Goal: Task Accomplishment & Management: Manage account settings

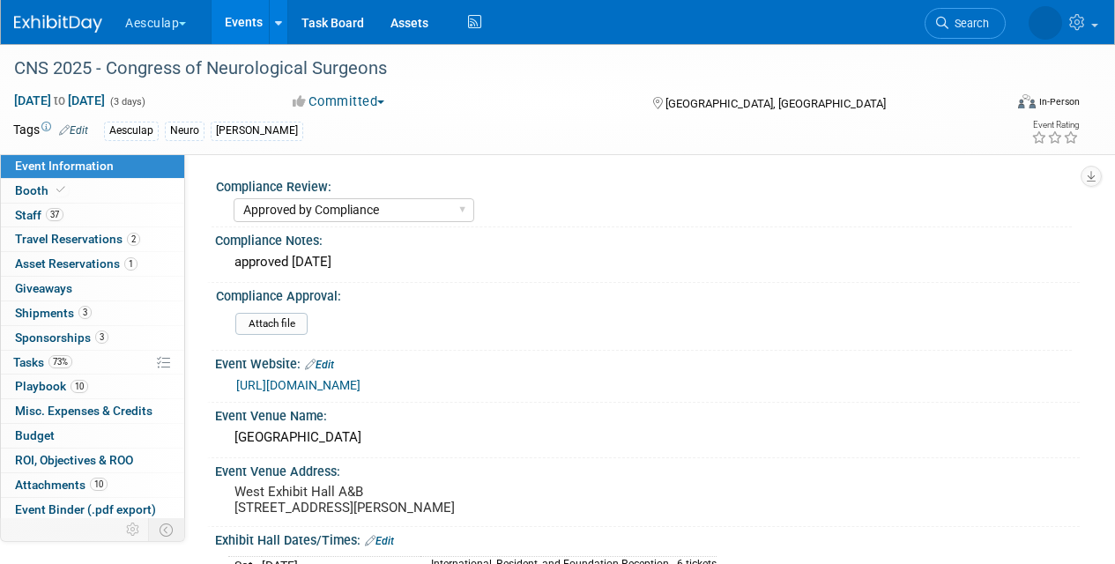
select select "Approved by Compliance"
select select "Neuro"
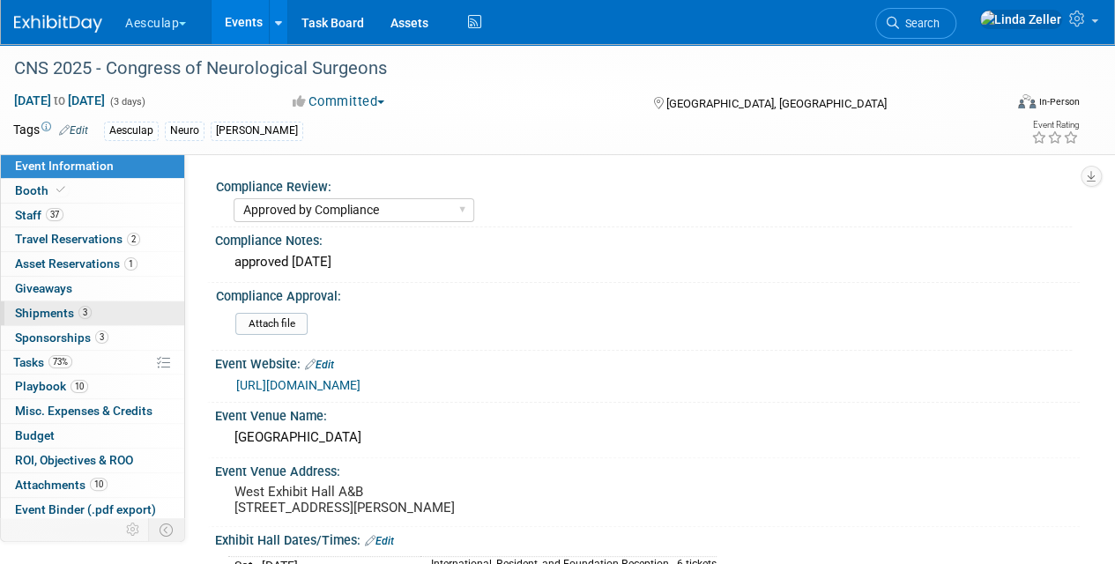
click at [65, 314] on span "Shipments 3" at bounding box center [53, 313] width 77 height 14
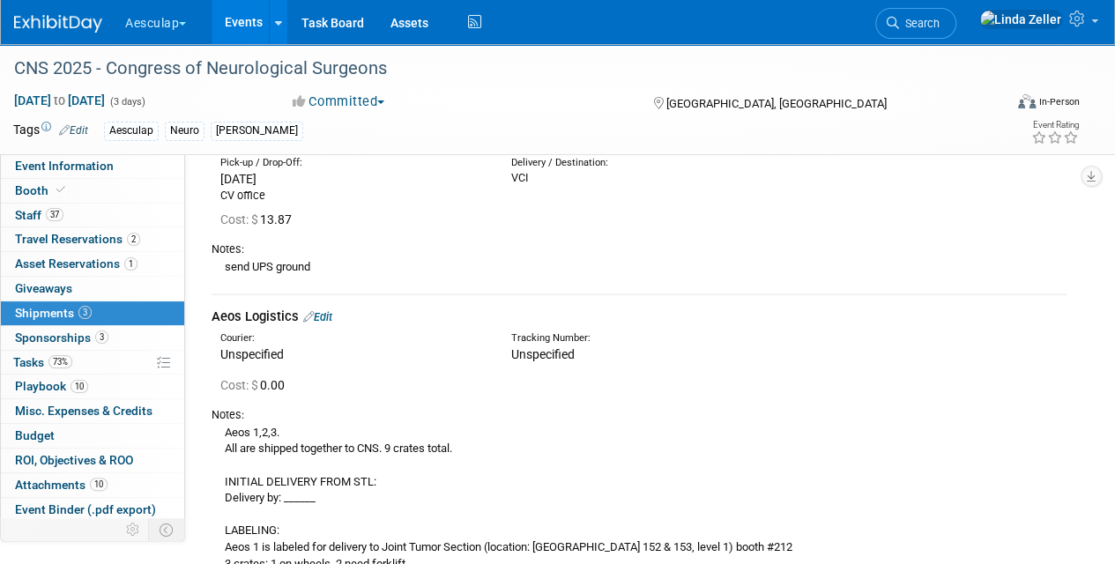
scroll to position [273, 0]
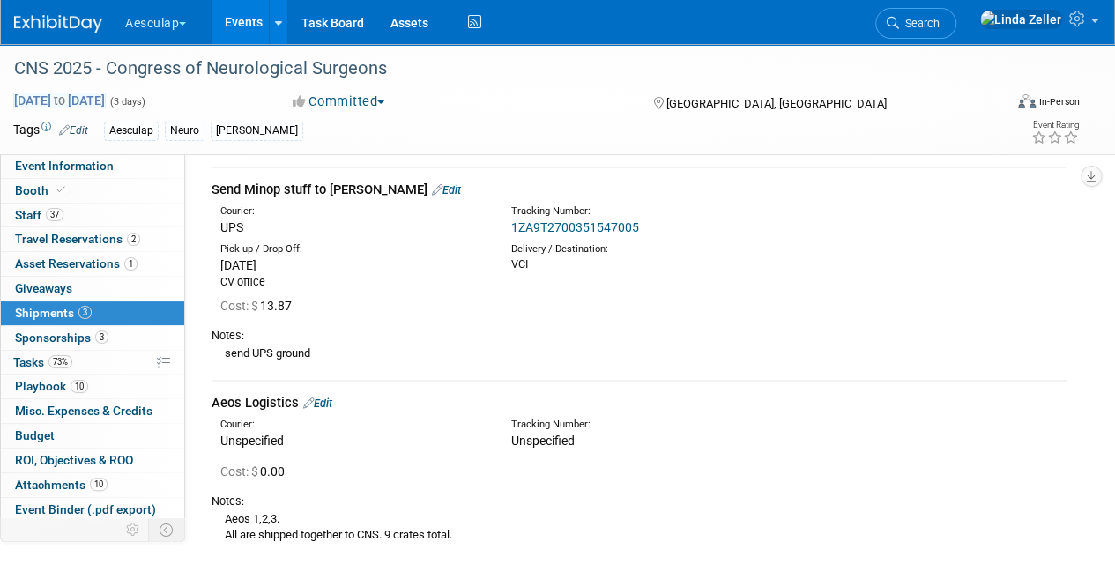
click at [106, 97] on span "Oct 13, 2025 to Oct 15, 2025" at bounding box center [59, 101] width 93 height 16
select select "9"
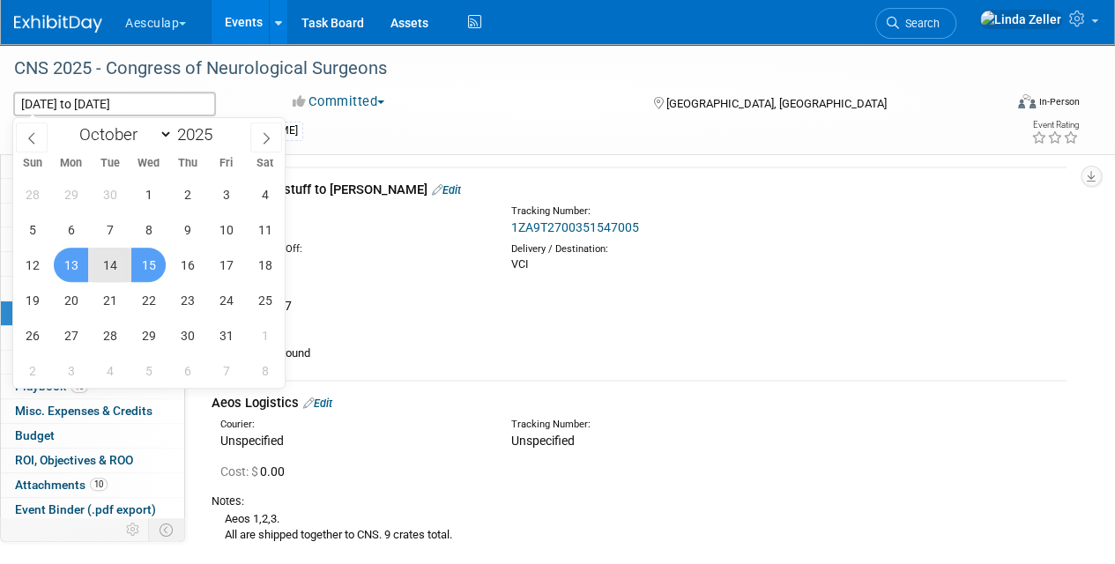
click at [418, 129] on div "Aesculap Neuro Linda" at bounding box center [500, 131] width 793 height 19
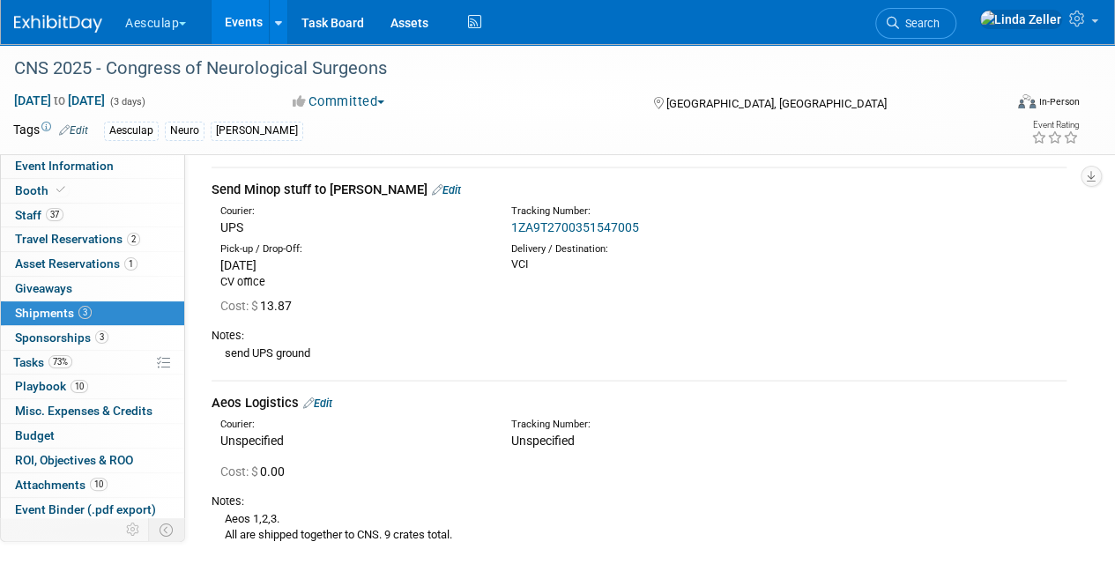
click at [44, 311] on span "Shipments 3" at bounding box center [53, 313] width 77 height 14
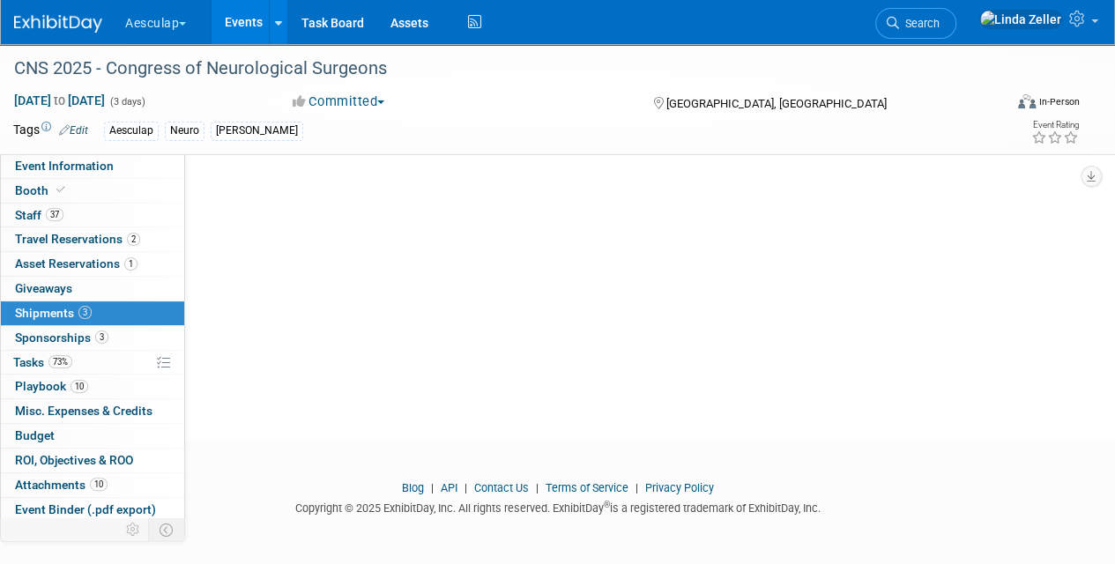
scroll to position [0, 0]
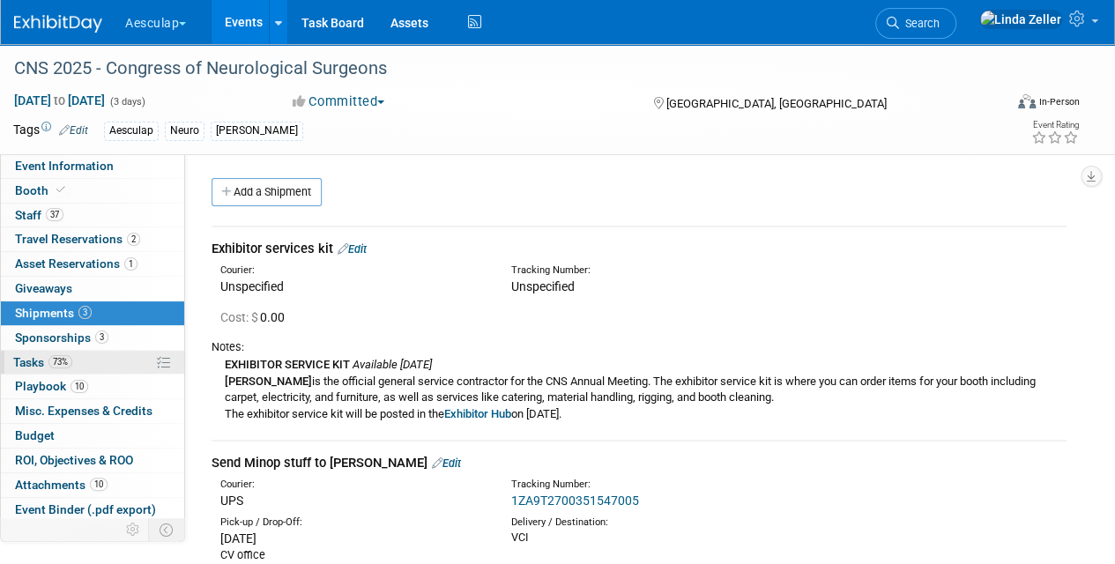
click at [38, 355] on span "Tasks 73%" at bounding box center [42, 362] width 59 height 14
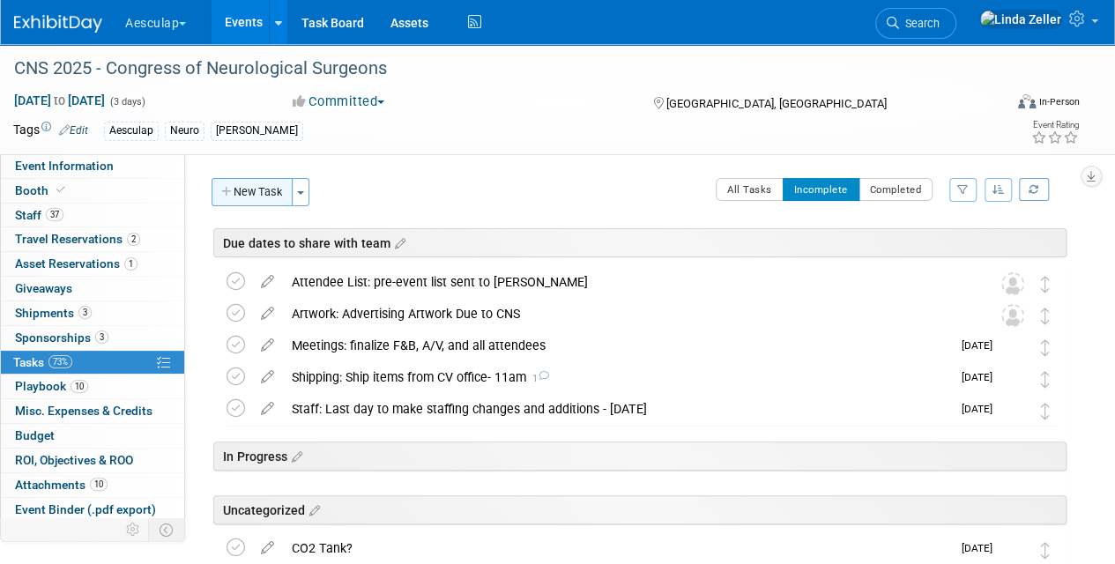
click at [268, 192] on button "New Task" at bounding box center [252, 192] width 81 height 28
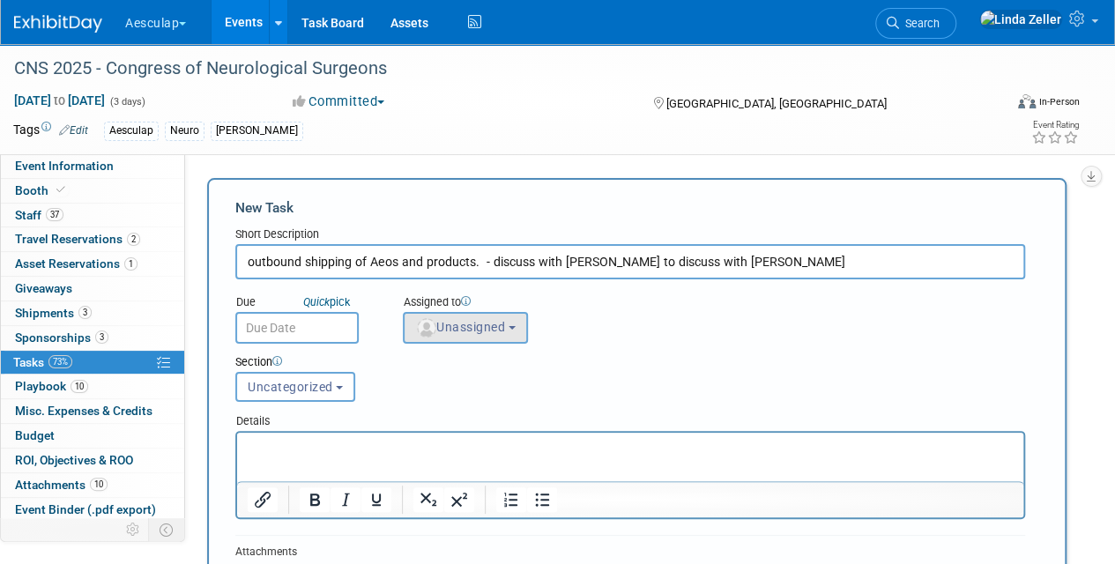
type input "outbound shipping of Aeos and products. - discuss with Ryan to discuss with Mark"
click at [480, 328] on span "Unassigned" at bounding box center [460, 327] width 90 height 14
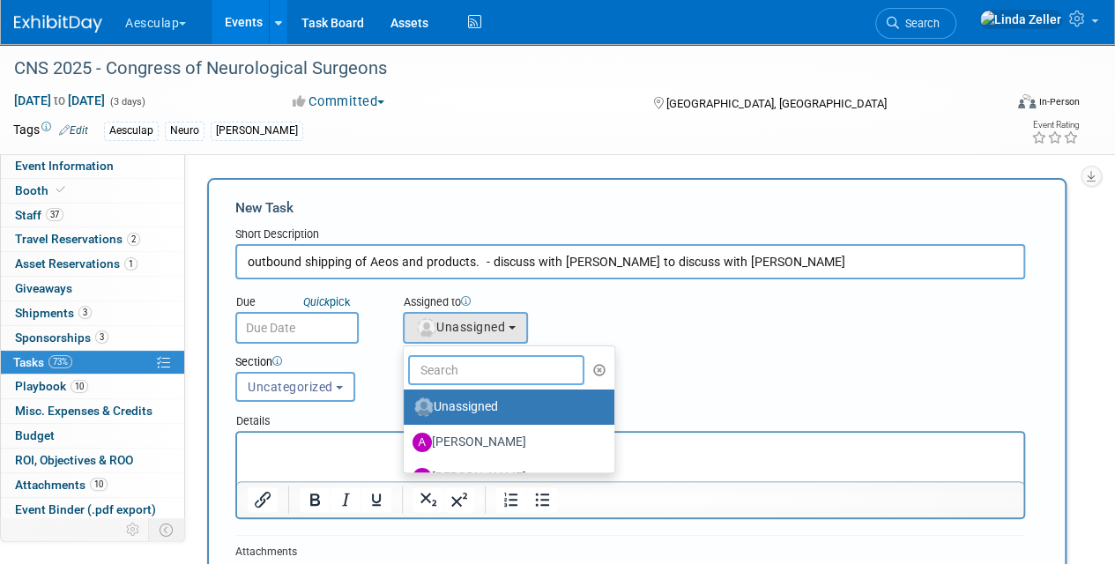
click at [454, 370] on input "text" at bounding box center [496, 370] width 176 height 30
type input "i"
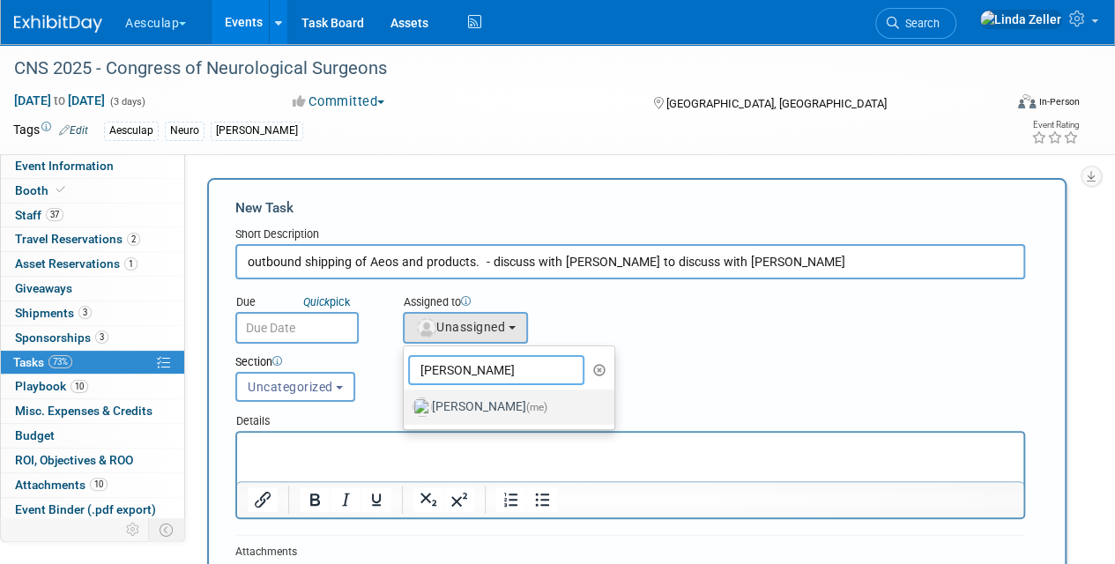
type input "linda"
click at [454, 406] on label "Linda Zeller (me)" at bounding box center [505, 407] width 184 height 28
click at [406, 406] on input "Linda Zeller (me)" at bounding box center [400, 404] width 11 height 11
select select "997af25e-71f2-407b-94d0-6444a5b8fc40"
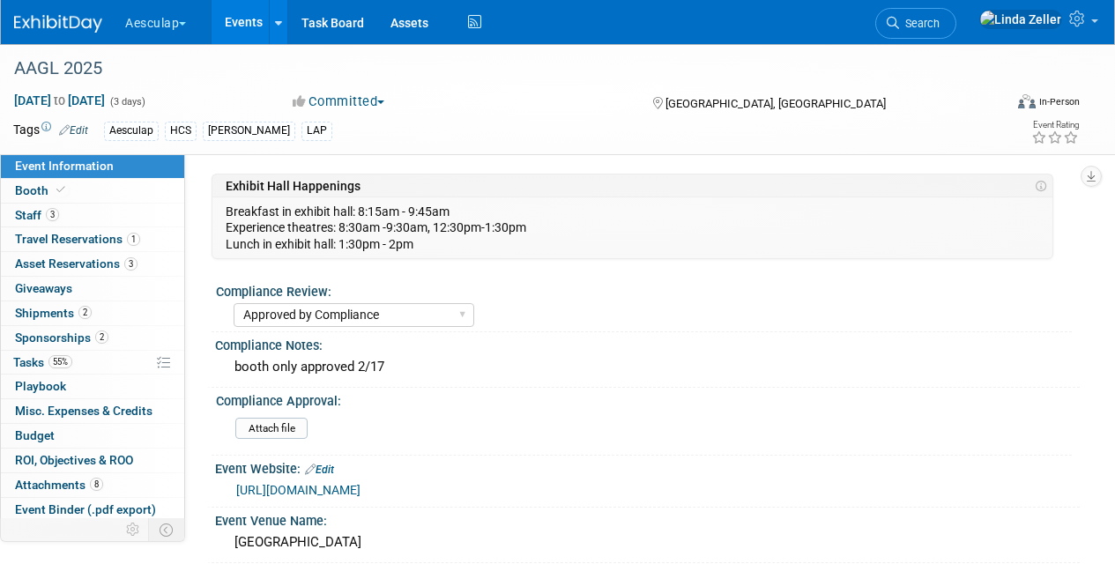
select select "Approved by Compliance"
select select "HCS"
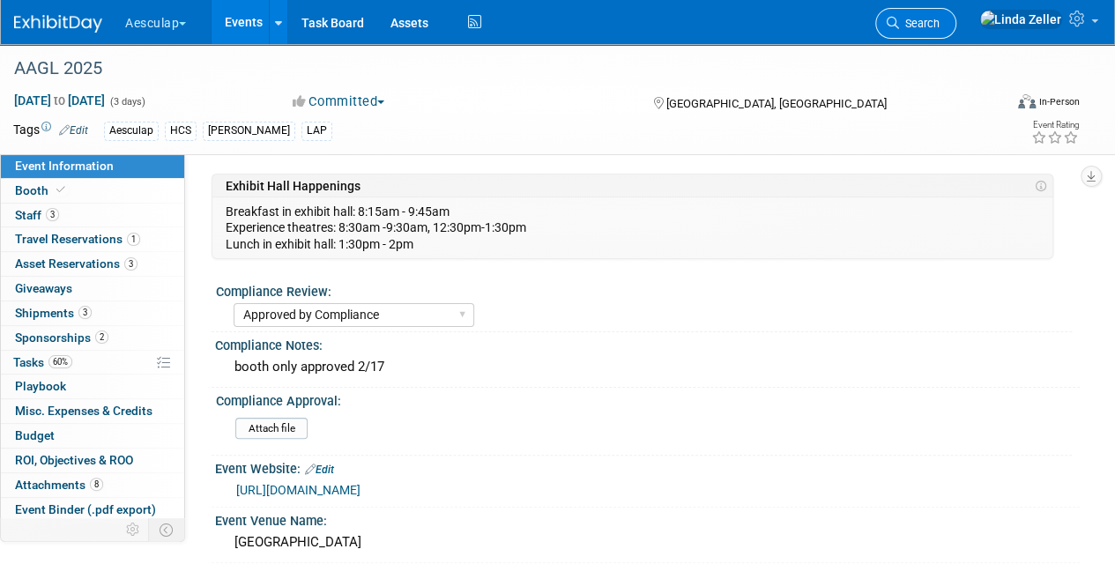
click at [940, 17] on span "Search" at bounding box center [919, 23] width 41 height 13
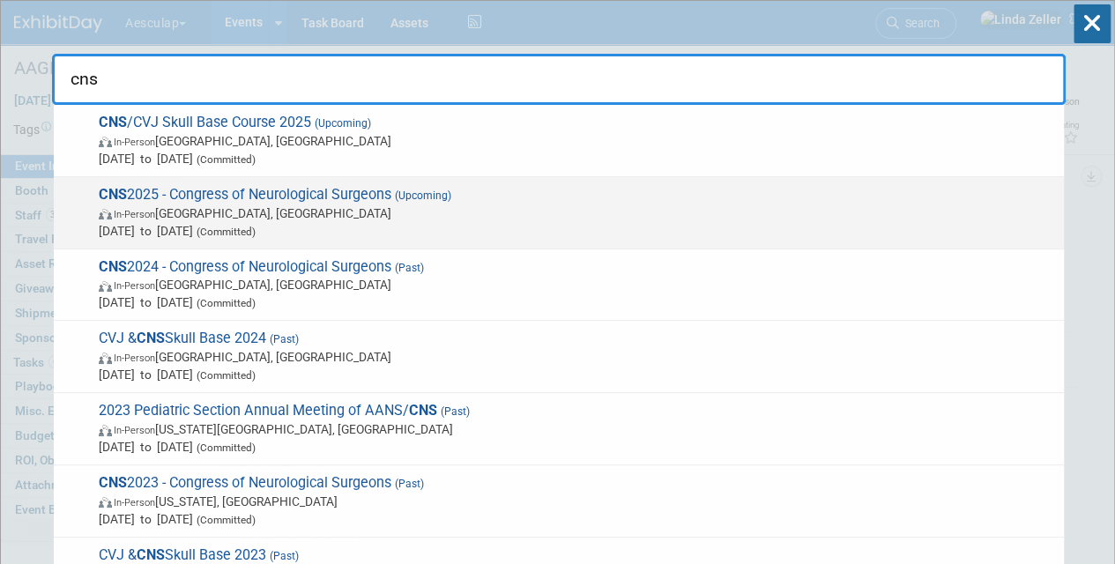
type input "cns"
click at [183, 212] on span "In-Person [GEOGRAPHIC_DATA], [GEOGRAPHIC_DATA]" at bounding box center [577, 214] width 957 height 18
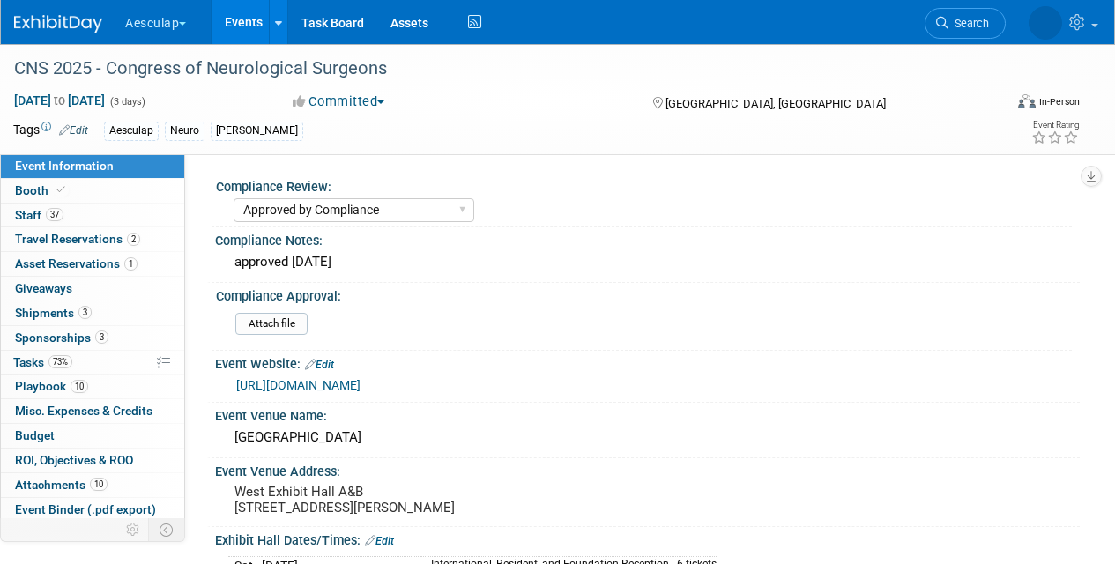
select select "Approved by Compliance"
select select "Neuro"
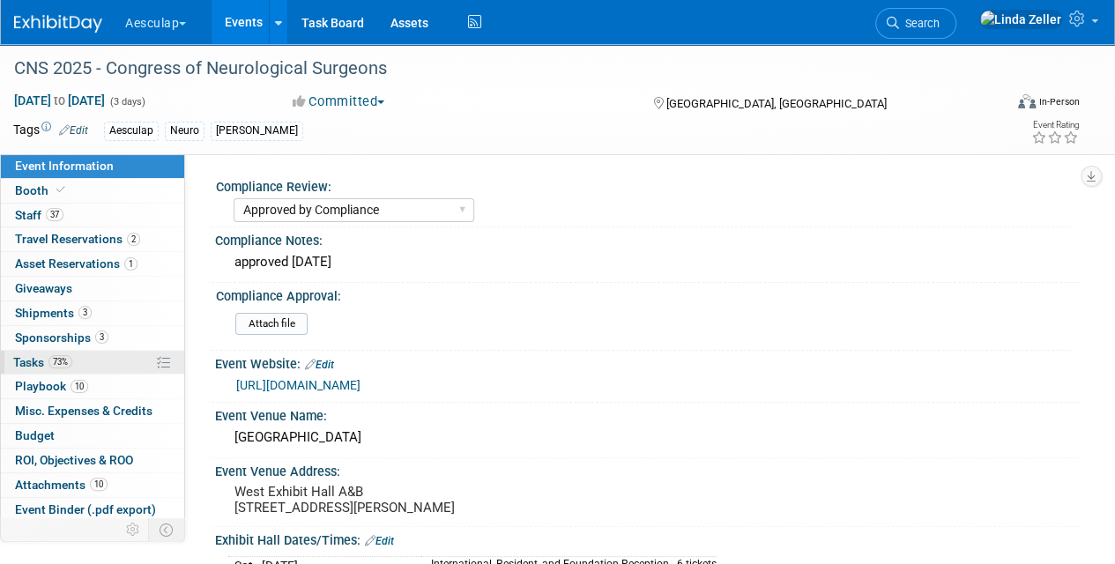
click at [28, 360] on span "Tasks 73%" at bounding box center [42, 362] width 59 height 14
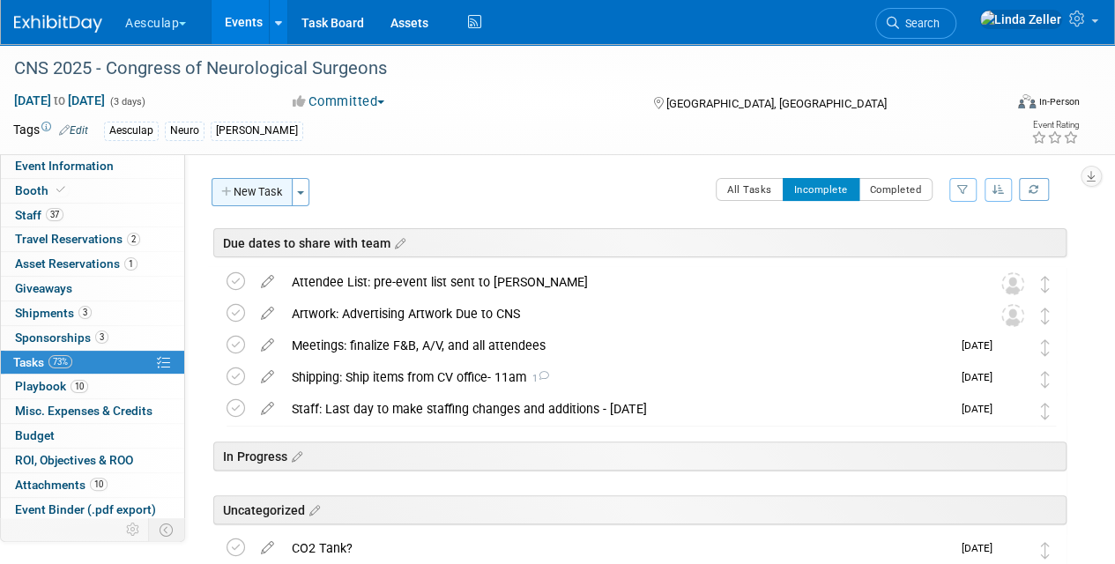
click at [249, 190] on button "New Task" at bounding box center [252, 192] width 81 height 28
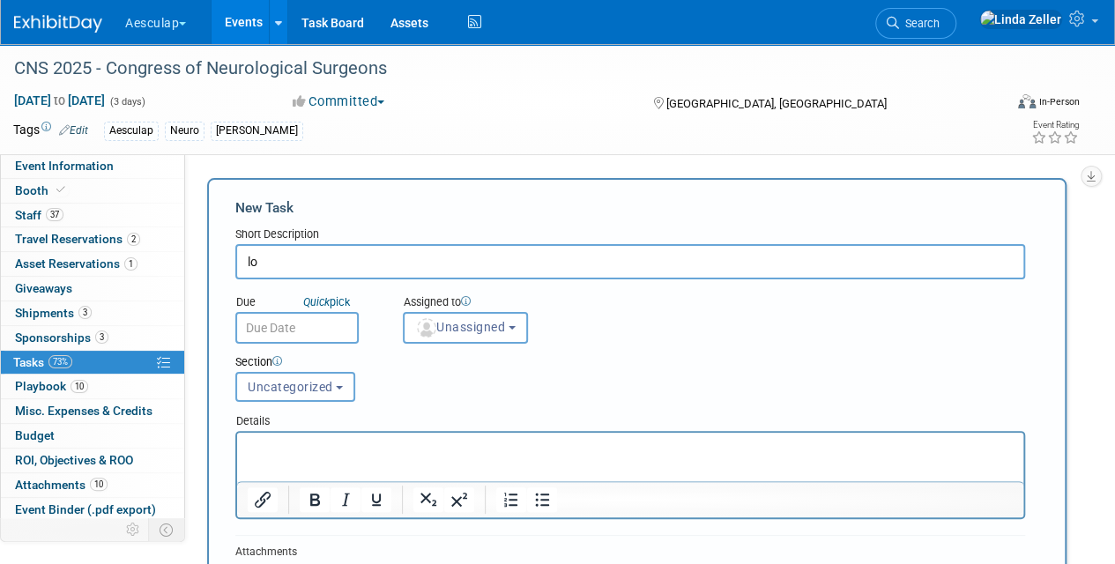
type input "l"
type input "LOOSE ENDS"
click at [256, 454] on p "Rich Text Area. Press ALT-0 for help." at bounding box center [631, 449] width 766 height 18
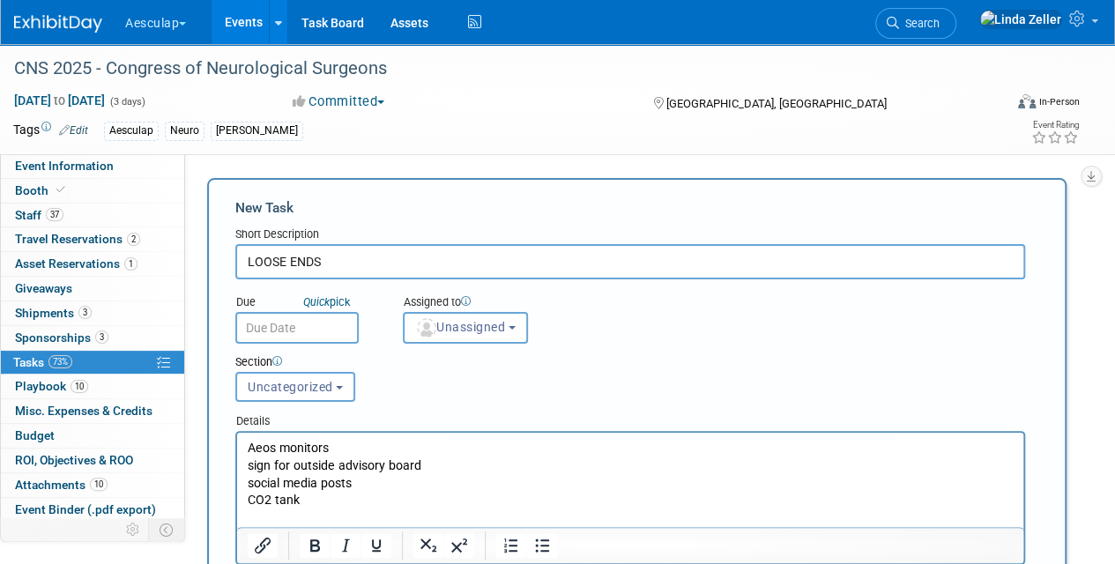
click at [251, 463] on p "sign for outside advisory board" at bounding box center [631, 467] width 766 height 18
click at [253, 481] on p "social media posts" at bounding box center [631, 484] width 766 height 18
click at [298, 496] on p "CO2 tank" at bounding box center [631, 501] width 766 height 18
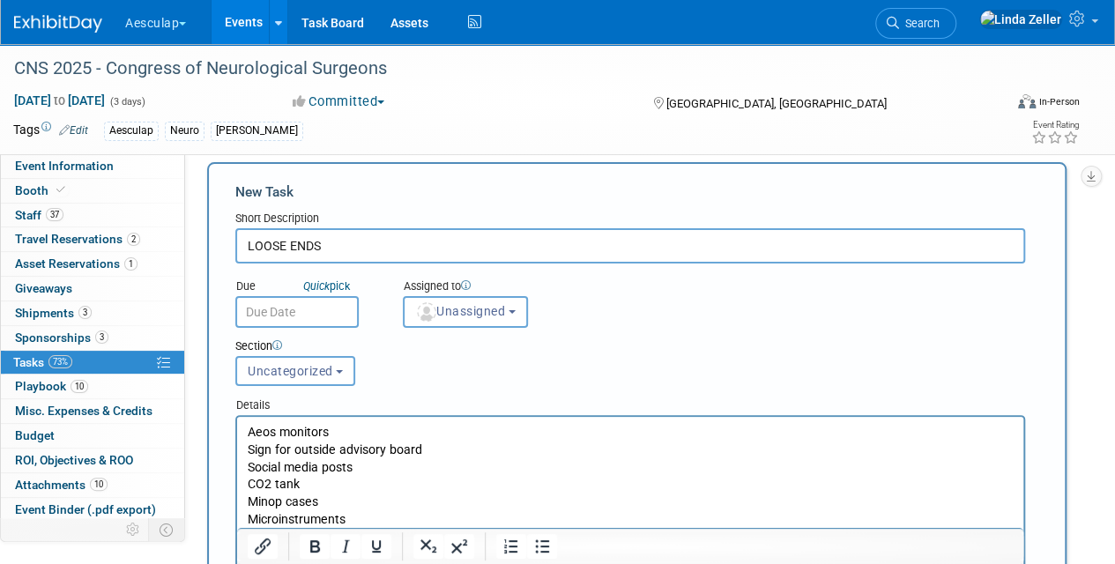
scroll to position [34, 0]
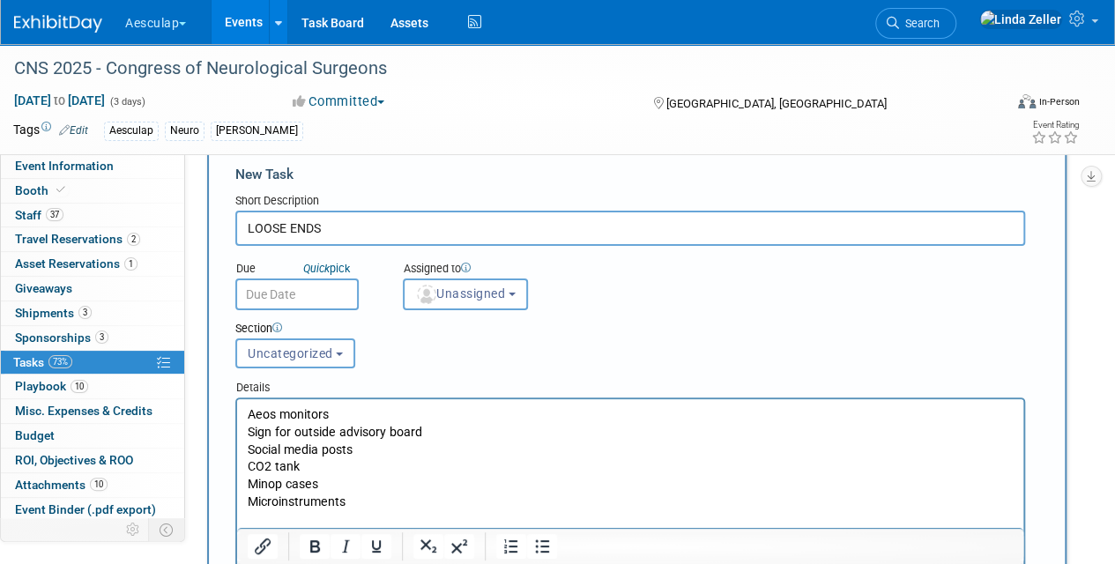
click at [354, 506] on p "Microinstruments" at bounding box center [631, 503] width 766 height 18
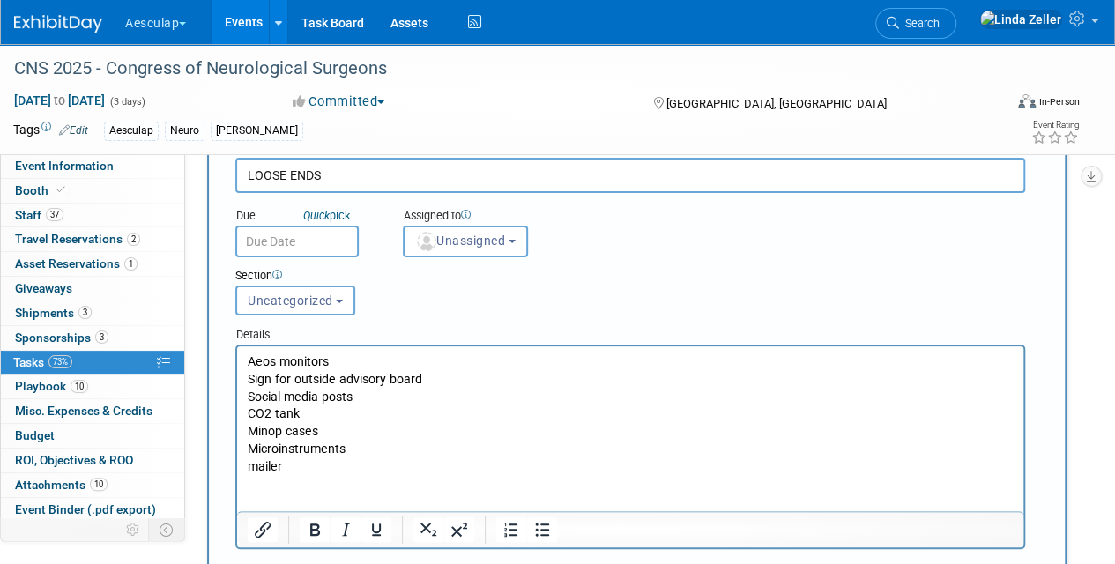
scroll to position [122, 0]
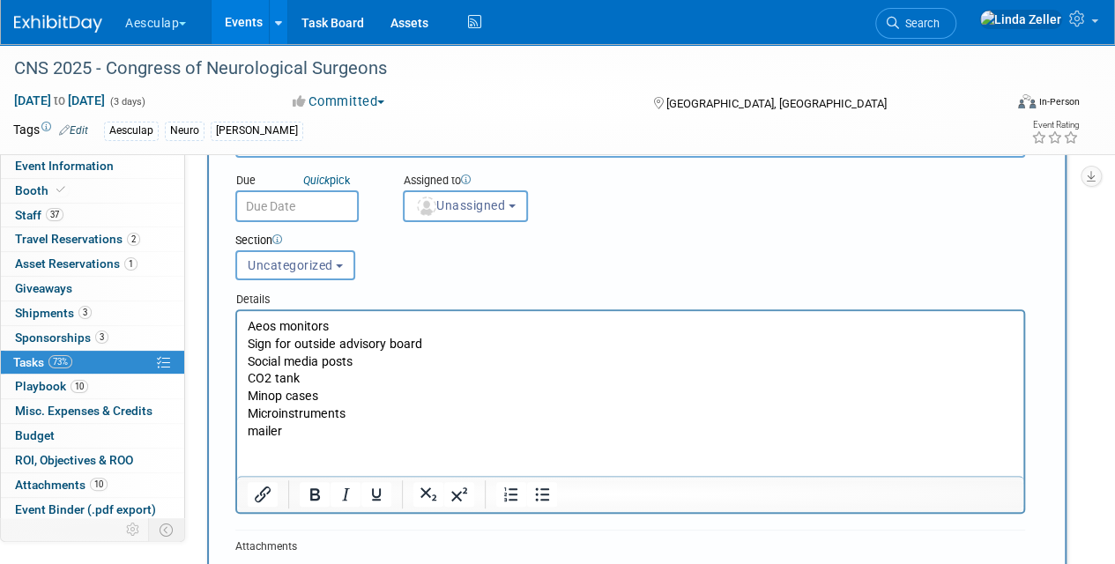
click at [249, 426] on p "mailer" at bounding box center [631, 432] width 766 height 18
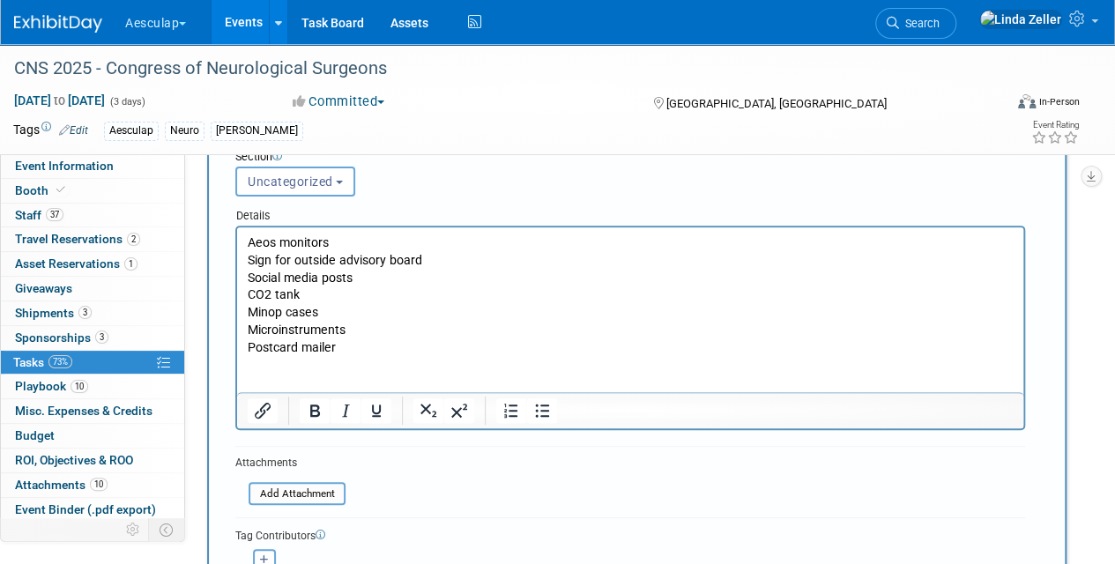
scroll to position [298, 0]
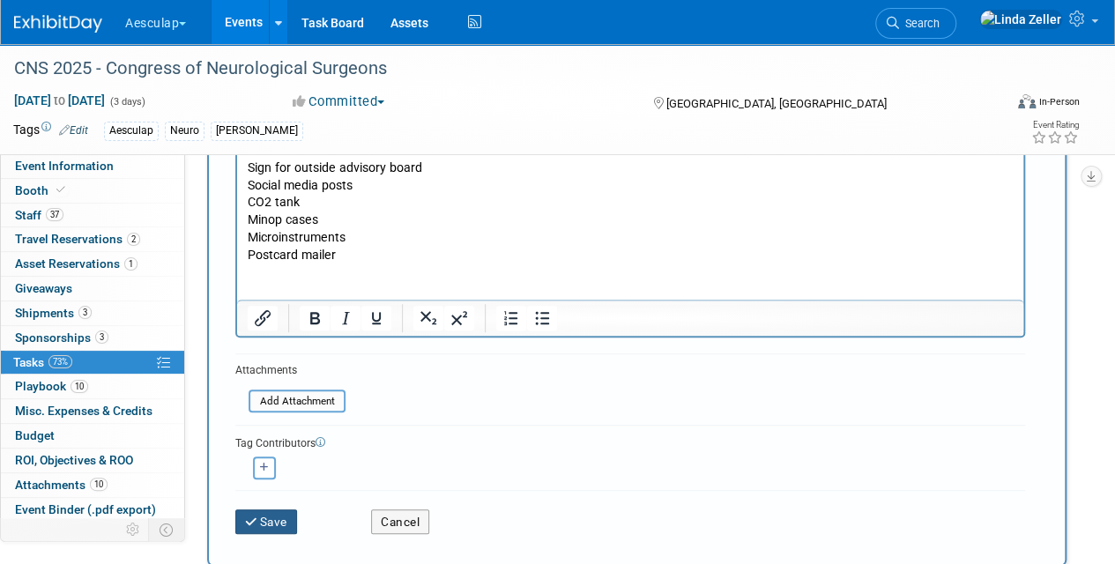
click at [279, 519] on button "Save" at bounding box center [266, 522] width 62 height 25
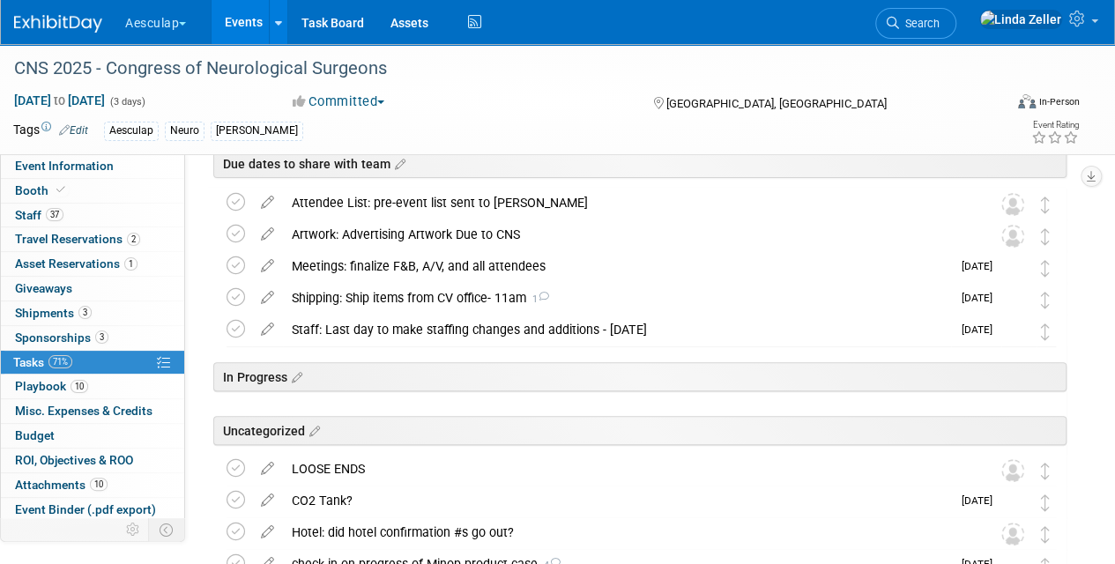
scroll to position [0, 0]
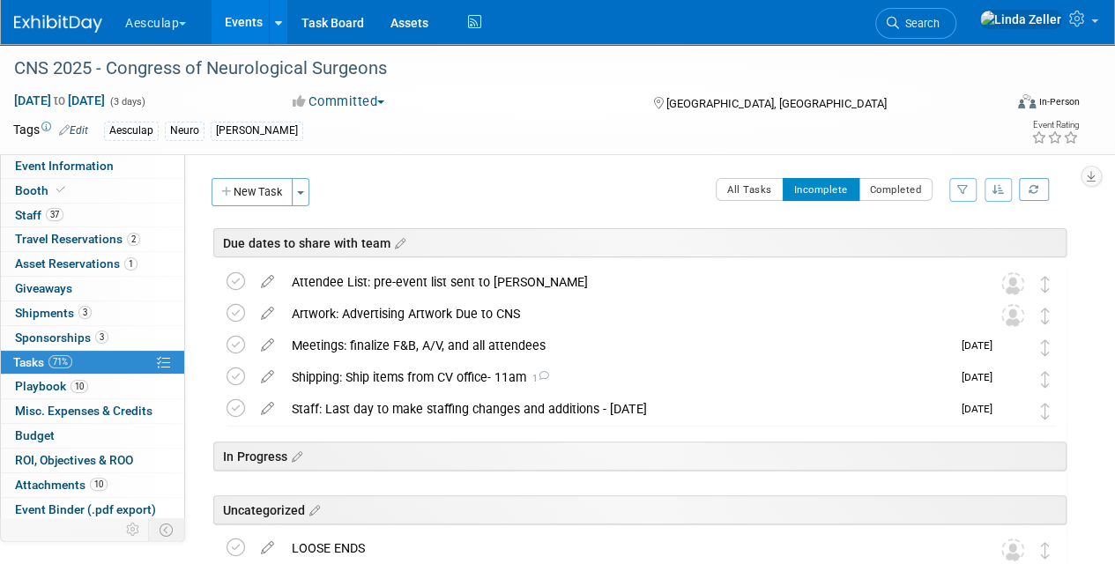
click at [272, 183] on button "New Task" at bounding box center [252, 192] width 81 height 28
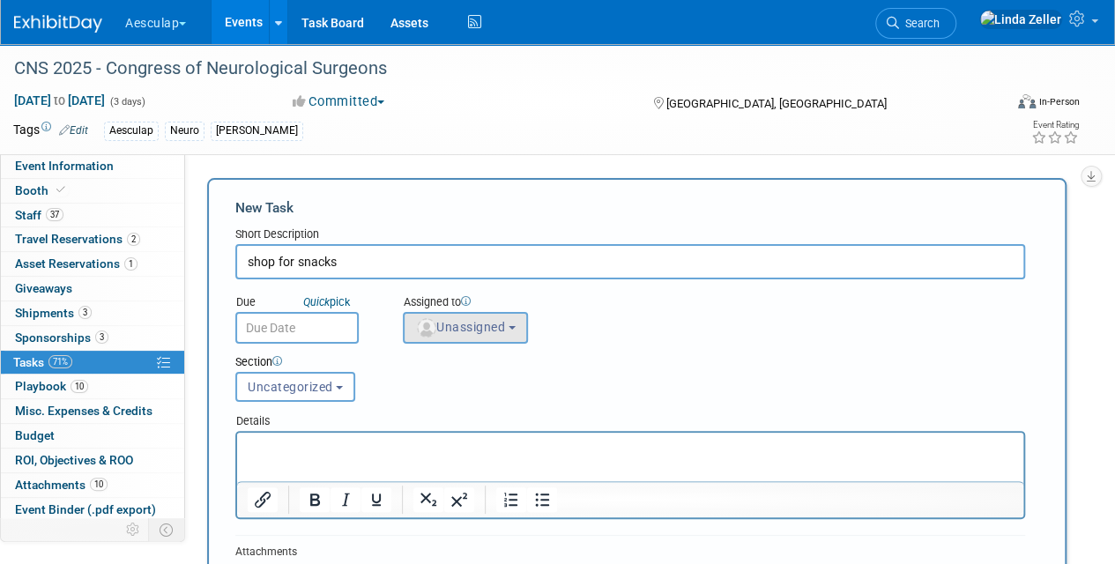
type input "shop for snacks"
click at [482, 333] on span "Unassigned" at bounding box center [460, 327] width 90 height 14
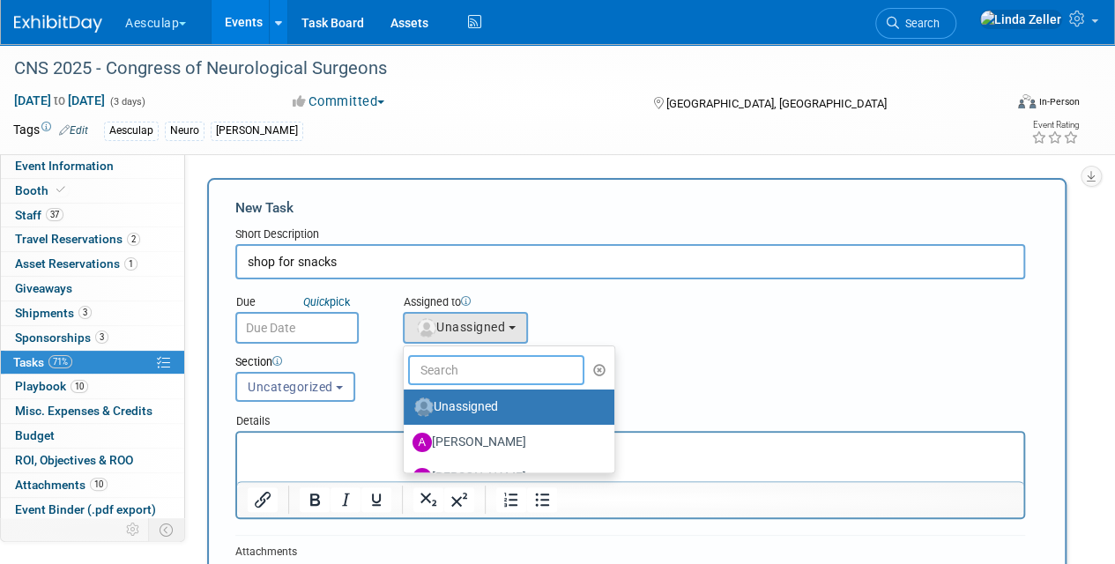
click at [478, 365] on input "text" at bounding box center [496, 370] width 176 height 30
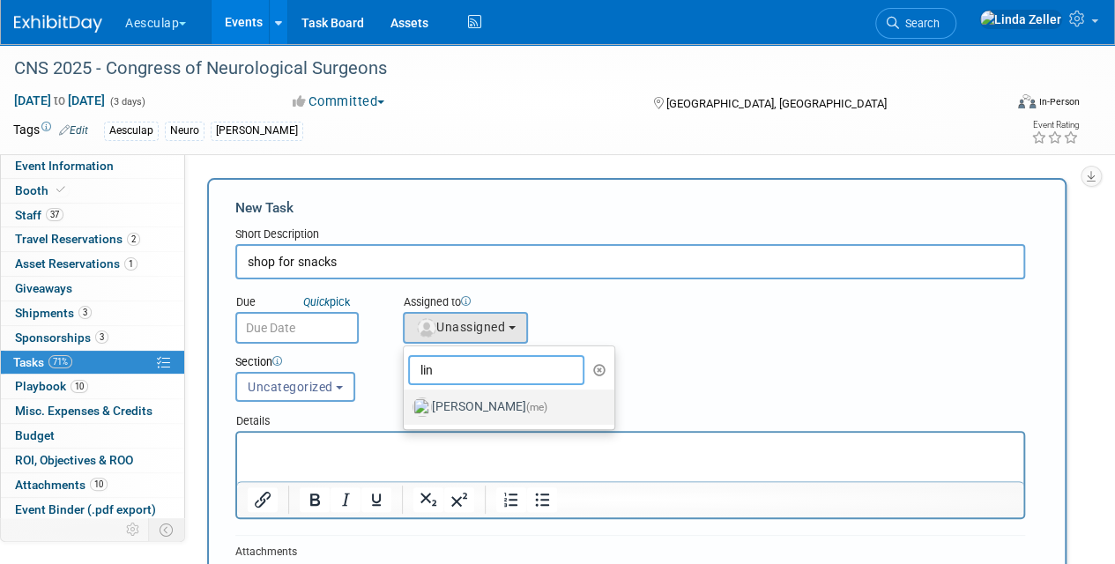
type input "lin"
click at [479, 405] on label "Linda Zeller (me)" at bounding box center [505, 407] width 184 height 28
click at [406, 405] on input "Linda Zeller (me)" at bounding box center [400, 404] width 11 height 11
select select "997af25e-71f2-407b-94d0-6444a5b8fc40"
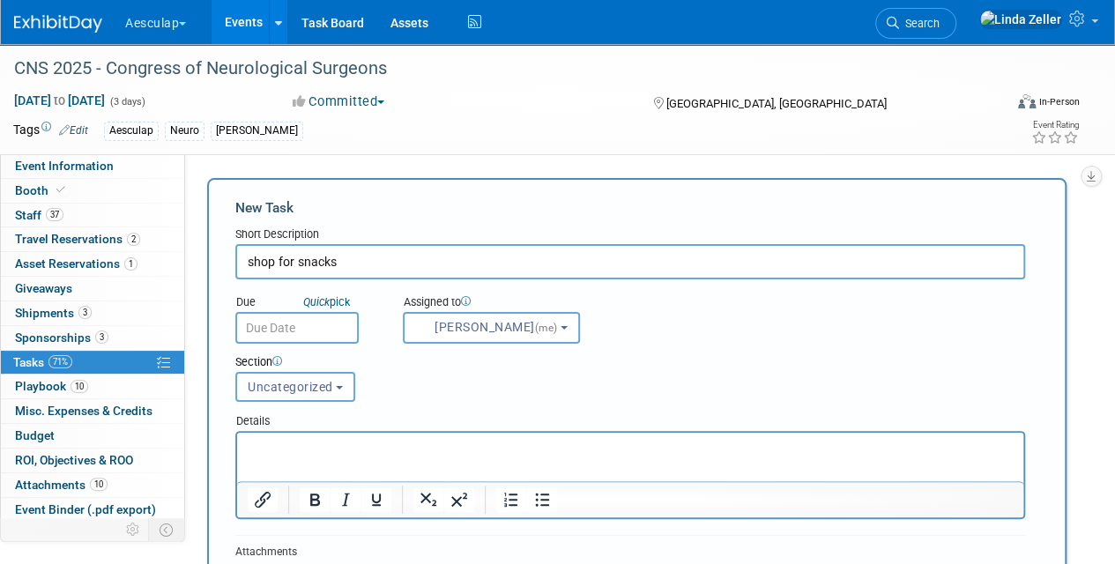
click at [282, 324] on input "text" at bounding box center [296, 328] width 123 height 32
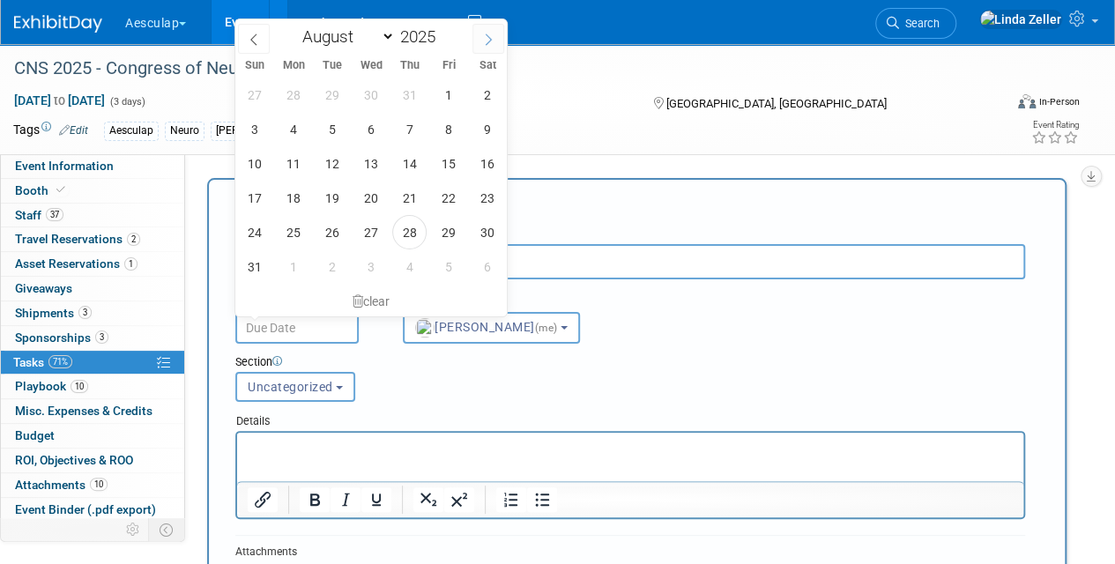
click at [479, 30] on span at bounding box center [489, 39] width 32 height 30
select select "9"
click at [374, 96] on span "1" at bounding box center [371, 95] width 34 height 34
type input "Oct 1, 2025"
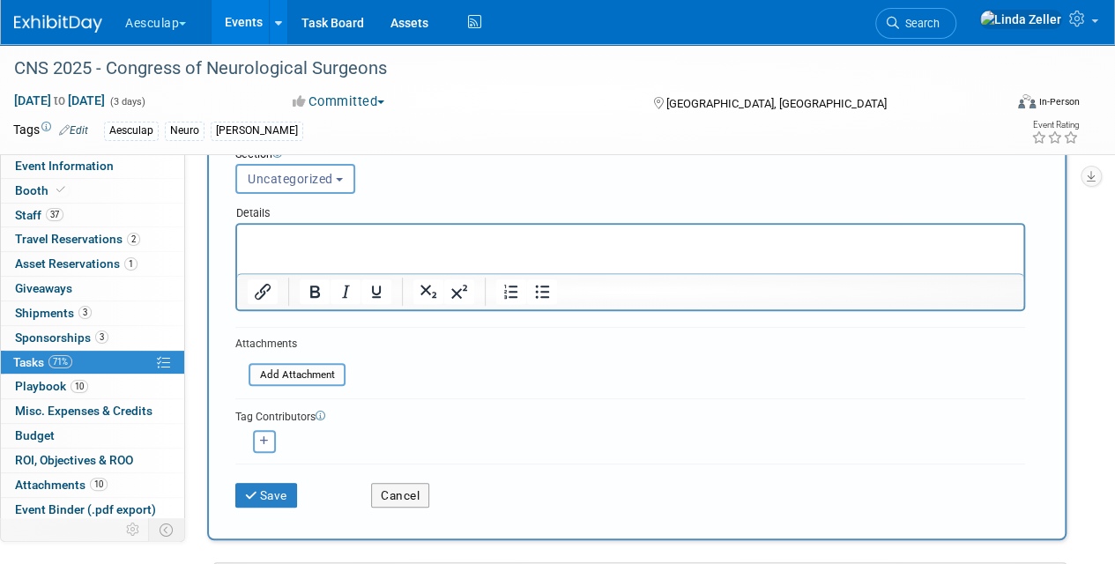
scroll to position [264, 0]
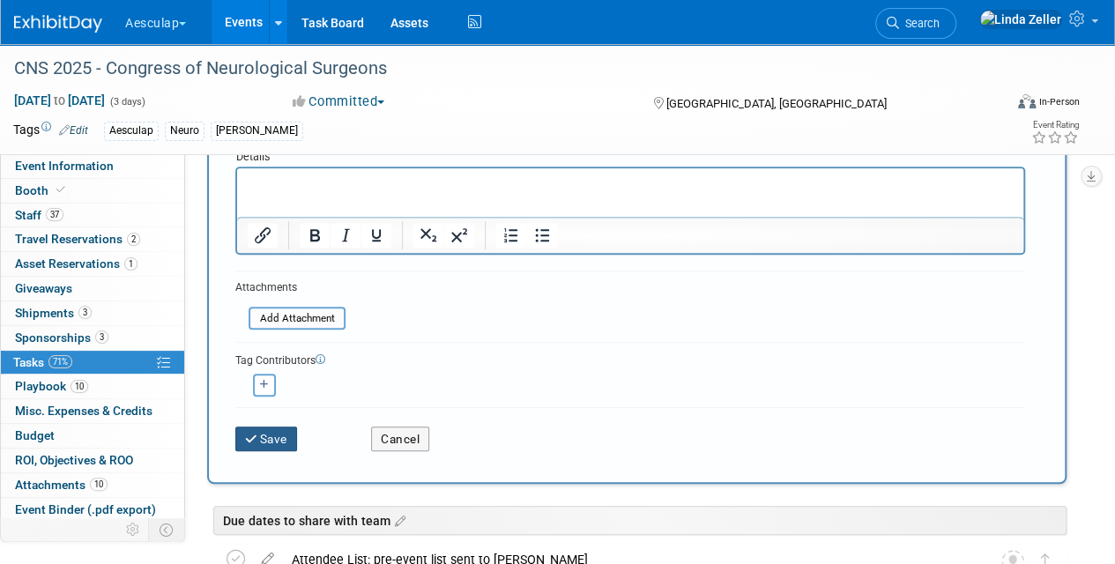
click at [260, 434] on button "Save" at bounding box center [266, 439] width 62 height 25
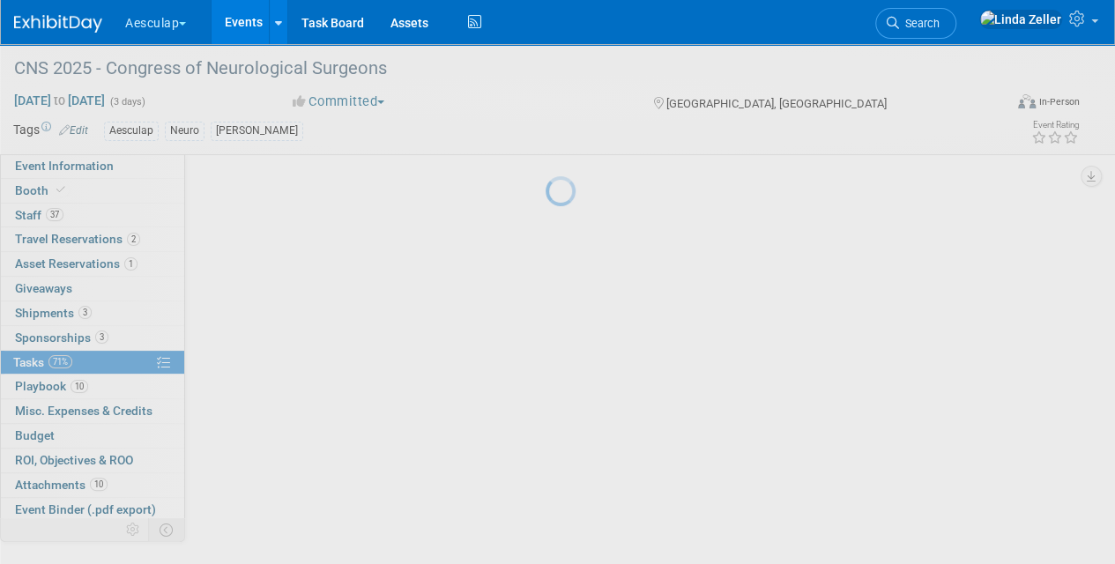
scroll to position [86, 0]
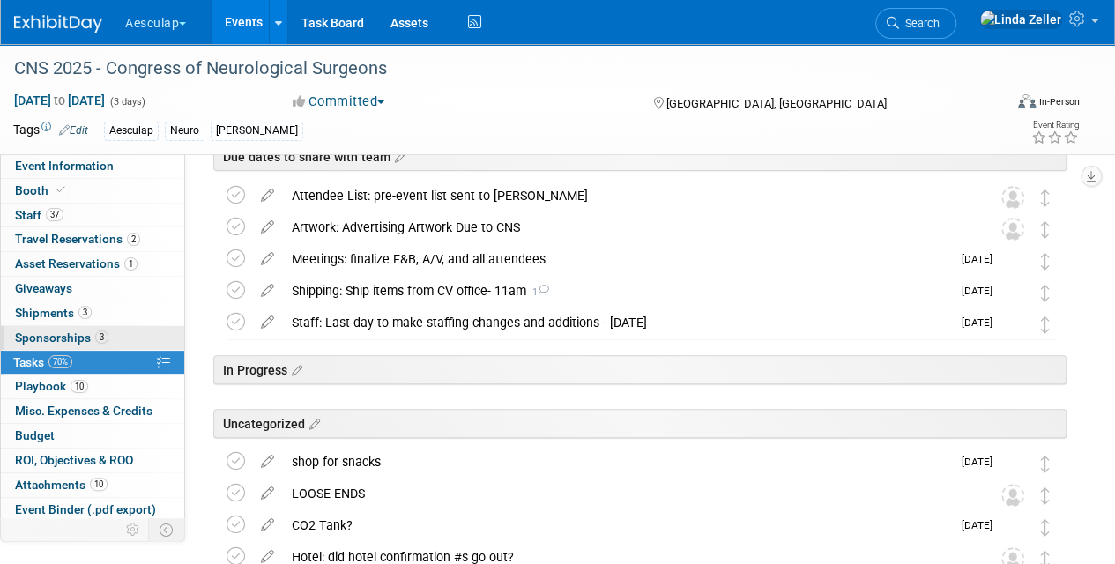
click at [35, 333] on span "Sponsorships 3" at bounding box center [61, 338] width 93 height 14
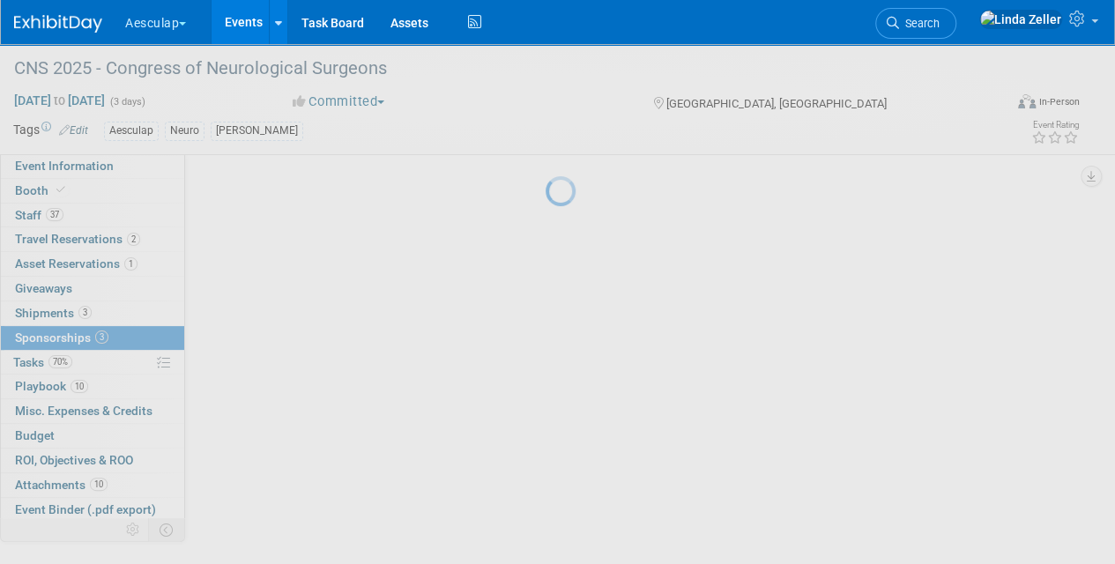
scroll to position [0, 0]
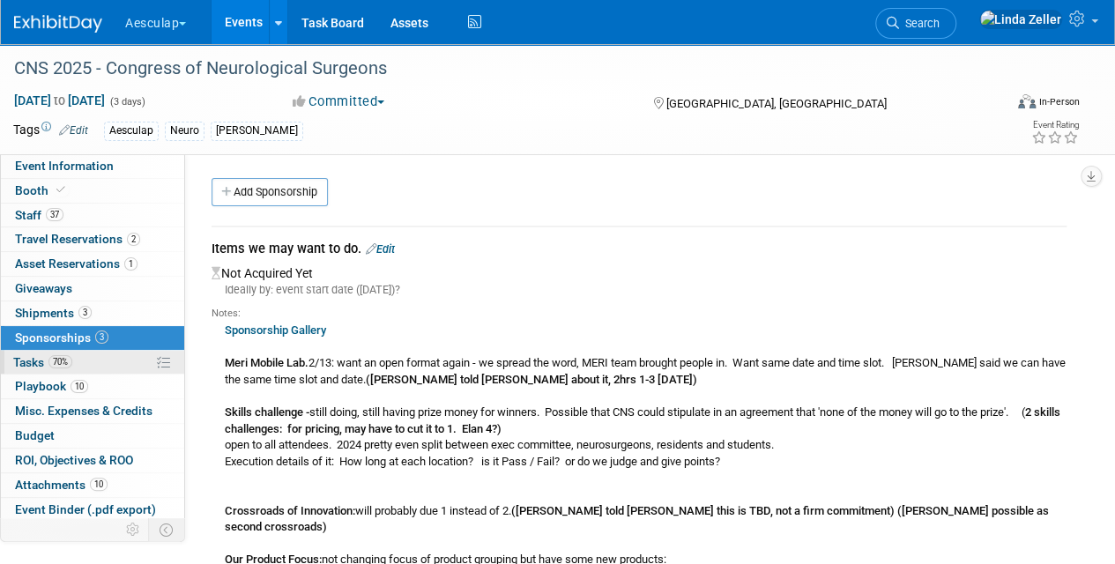
click at [34, 355] on span "Tasks 70%" at bounding box center [42, 362] width 59 height 14
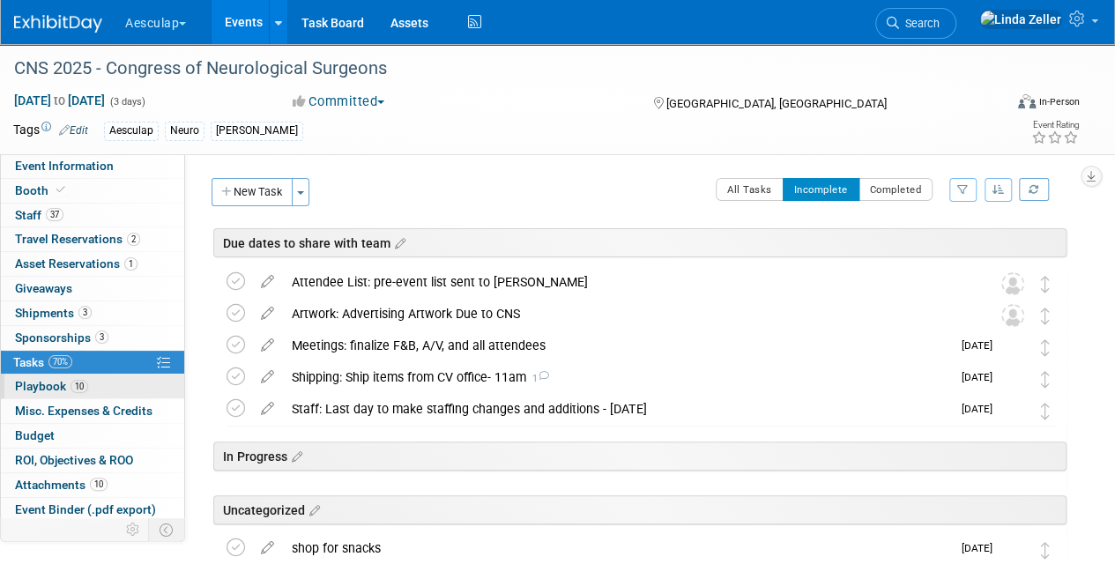
click at [30, 379] on span "Playbook 10" at bounding box center [51, 386] width 73 height 14
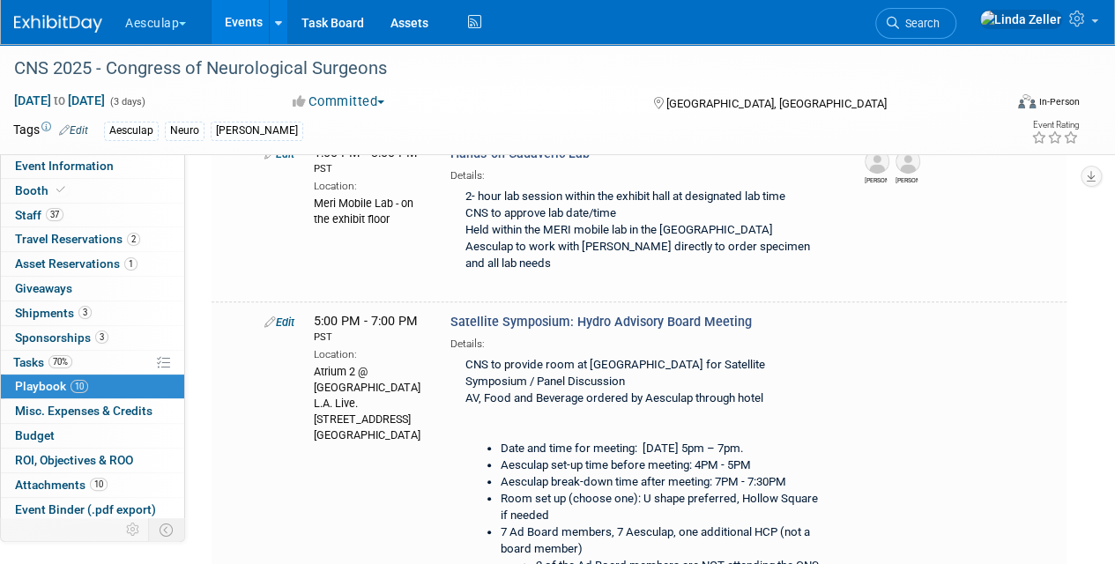
scroll to position [617, 0]
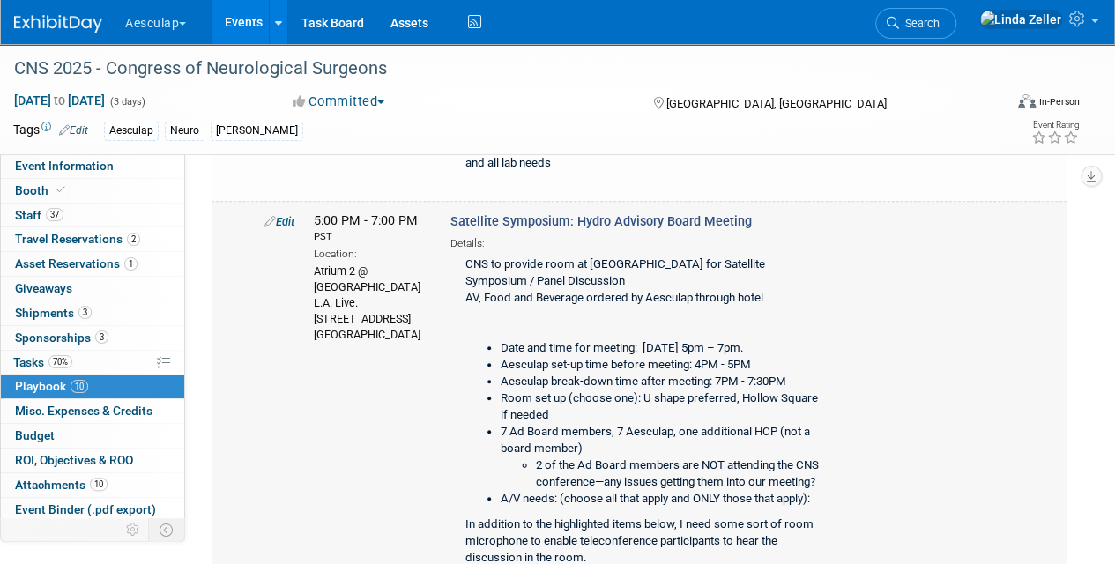
drag, startPoint x: 316, startPoint y: 277, endPoint x: 372, endPoint y: 330, distance: 77.3
click at [372, 330] on div "Atrium 2 @ JW Marriott Los Angeles L.A. Live. 900 Olympic Blvd. Los Angeles, CA…" at bounding box center [369, 302] width 110 height 81
drag, startPoint x: 372, startPoint y: 330, endPoint x: 346, endPoint y: 292, distance: 46.2
copy div "Marriott Los Angeles L.A. Live. 900 Olympic Blvd. Los Angeles, CA 90015"
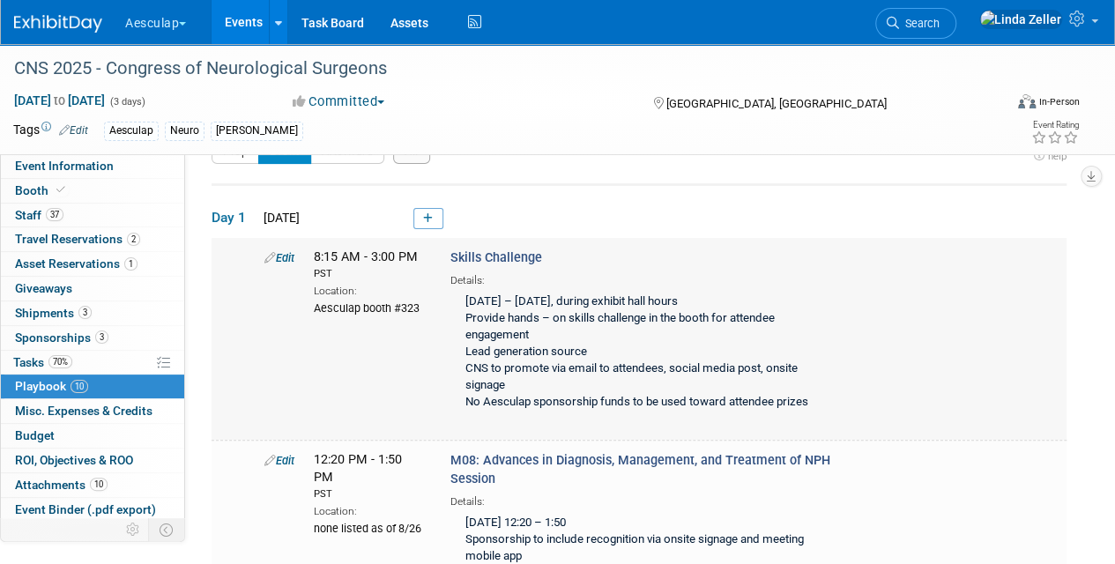
scroll to position [0, 0]
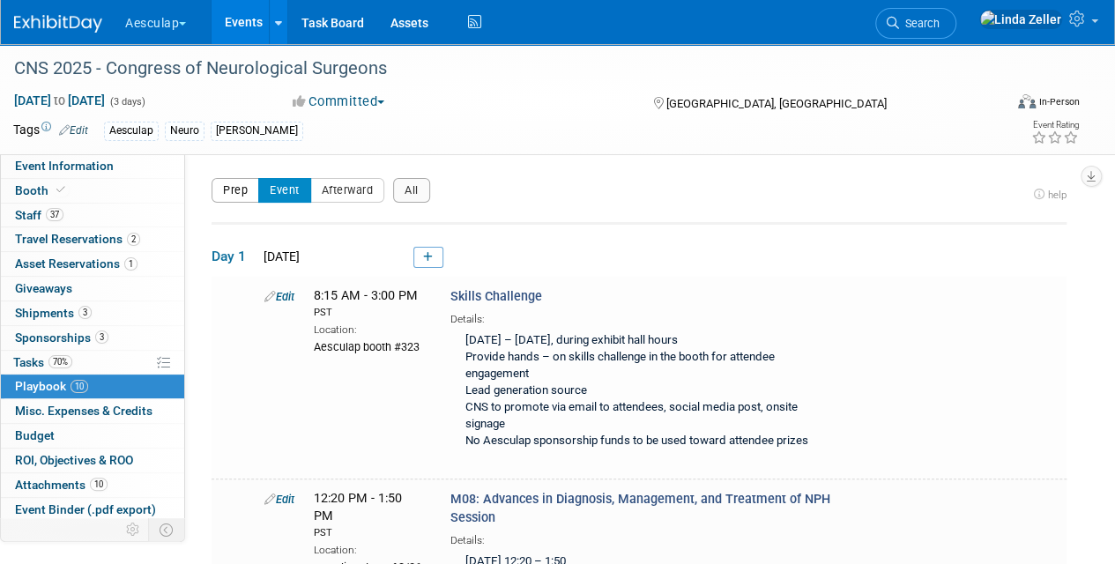
click at [242, 188] on button "Prep" at bounding box center [236, 190] width 48 height 25
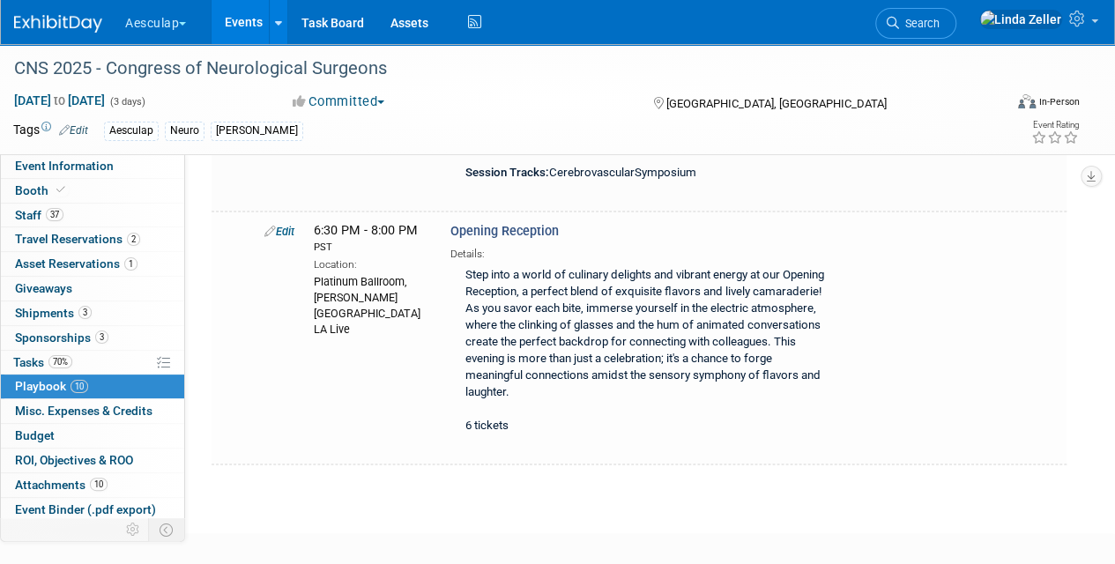
scroll to position [1112, 0]
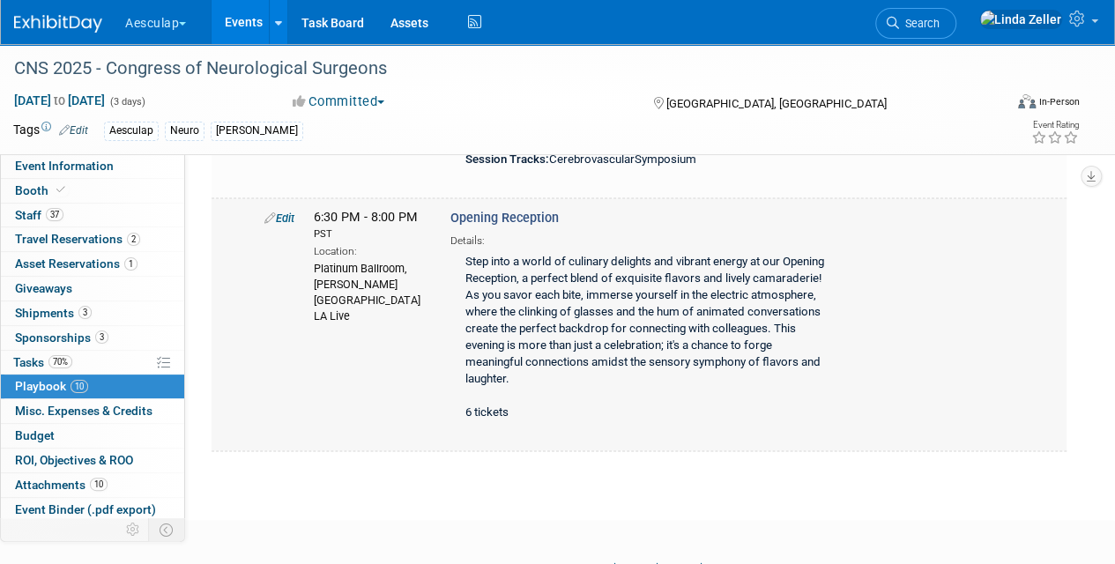
click at [284, 224] on link "Edit" at bounding box center [279, 218] width 30 height 13
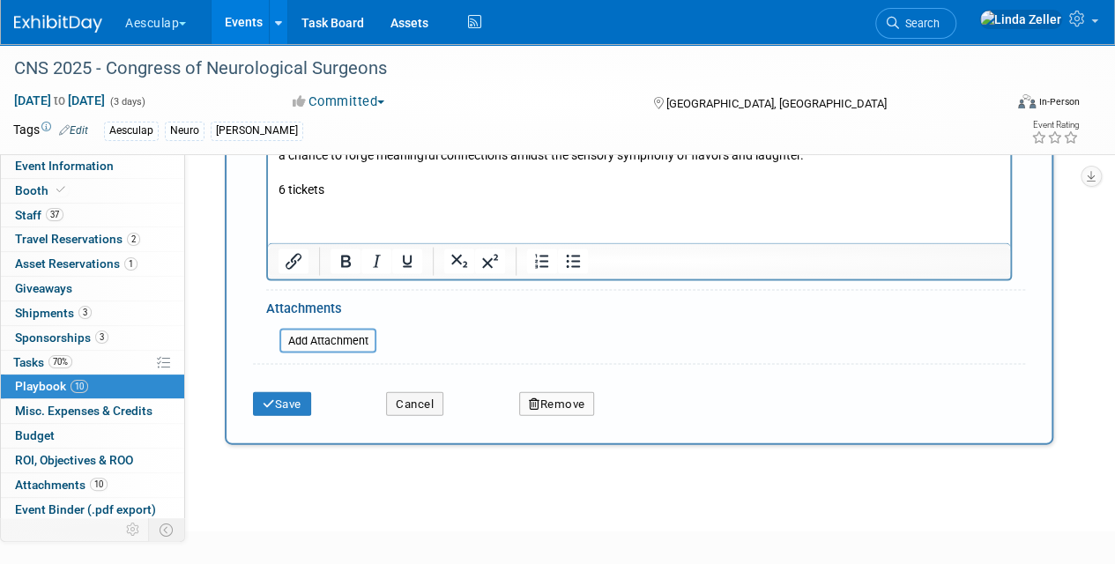
scroll to position [1550, 0]
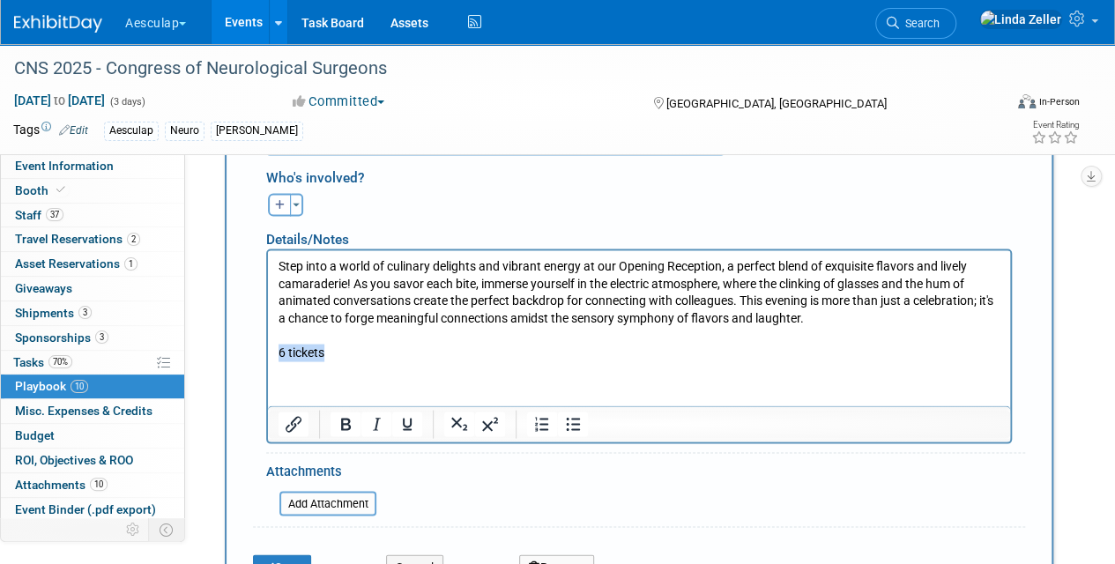
drag, startPoint x: 327, startPoint y: 348, endPoint x: 242, endPoint y: 346, distance: 85.5
click at [268, 346] on html "Step into a world of culinary delights and vibrant energy at our Opening Recept…" at bounding box center [639, 305] width 742 height 111
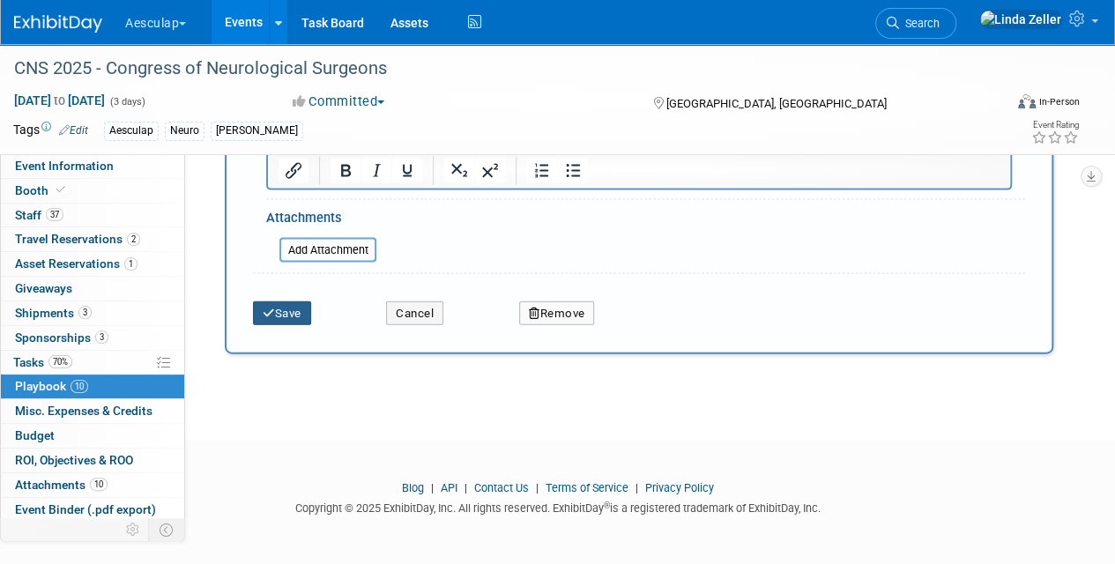
click at [258, 312] on button "Save" at bounding box center [282, 314] width 58 height 25
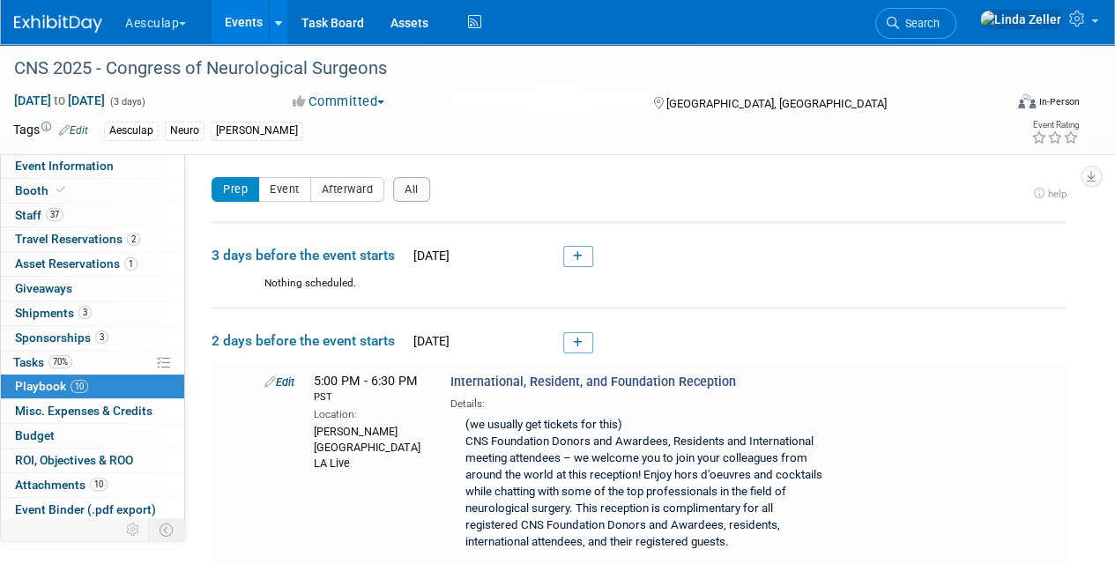
scroll to position [0, 0]
click at [271, 188] on button "Event" at bounding box center [284, 190] width 53 height 25
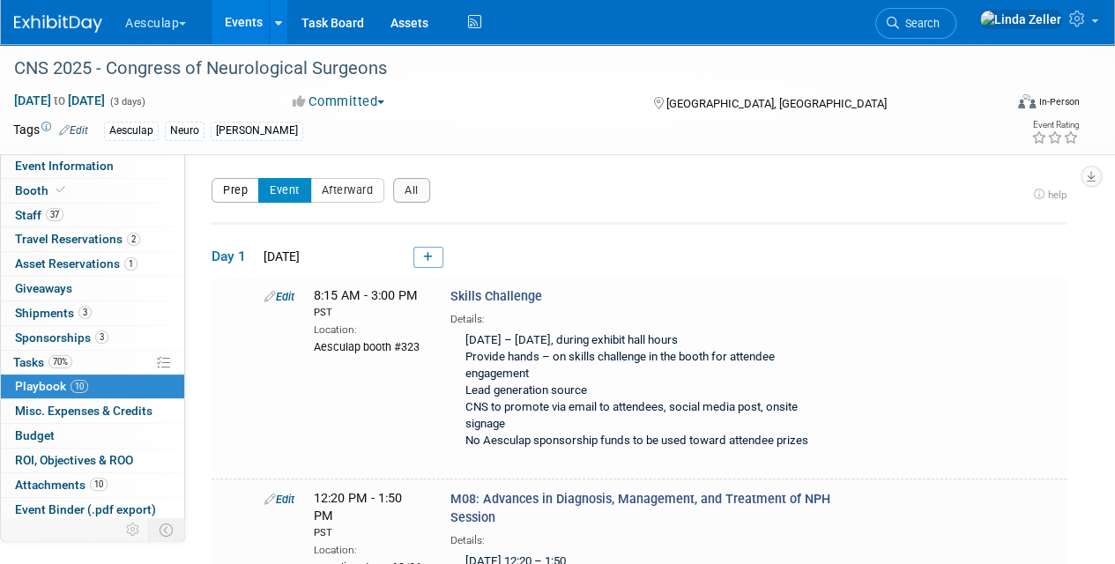
click at [240, 190] on button "Prep" at bounding box center [236, 190] width 48 height 25
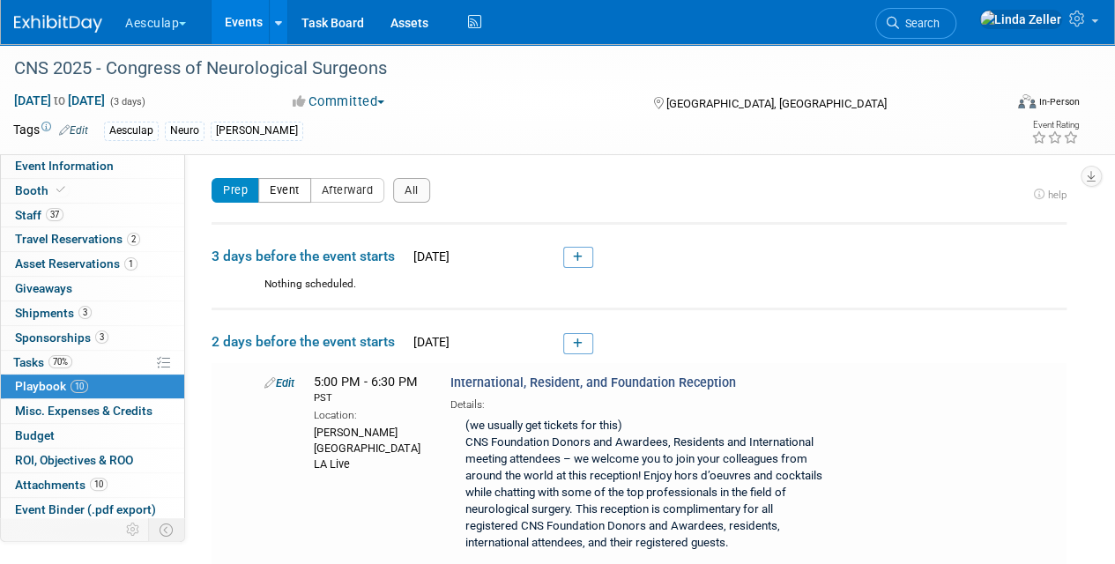
click at [281, 185] on button "Event" at bounding box center [284, 190] width 53 height 25
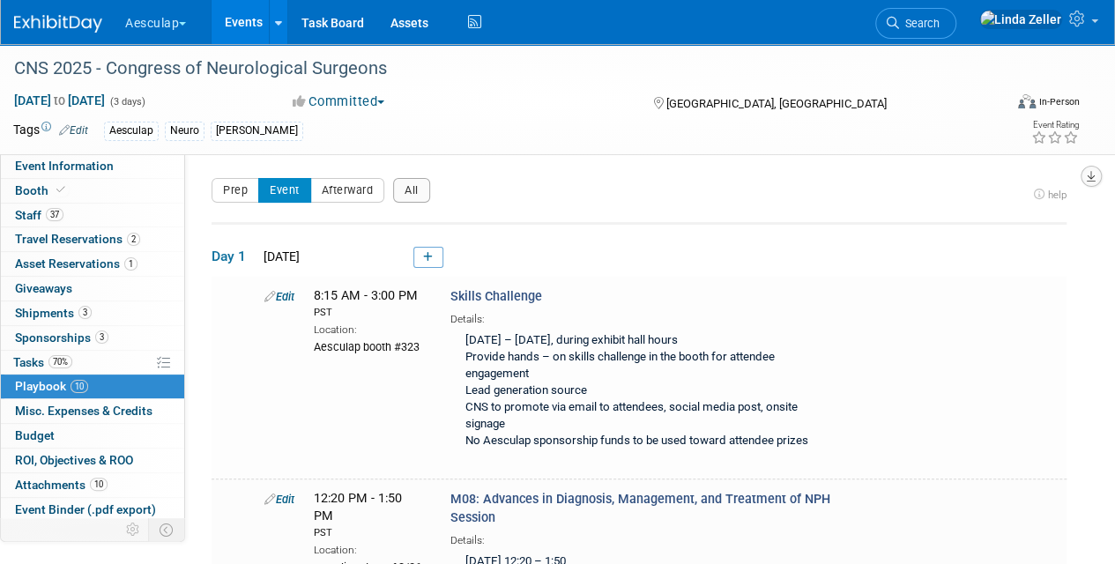
click at [1093, 175] on icon "button" at bounding box center [1091, 176] width 9 height 11
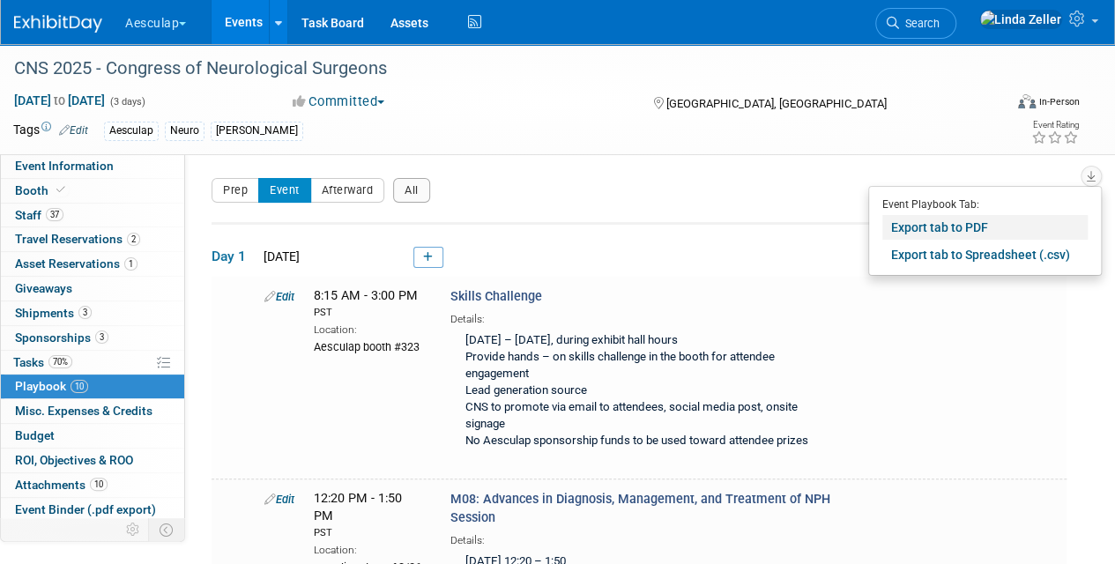
click at [952, 227] on link "Export tab to PDF" at bounding box center [985, 227] width 205 height 25
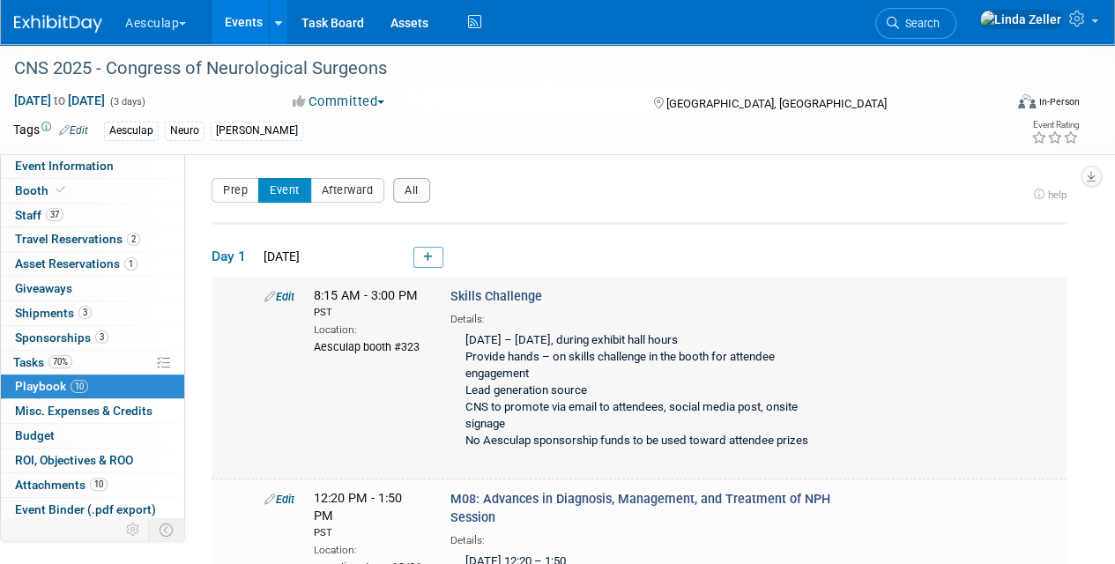
click at [463, 422] on div "October 13 – 15, during exhibit hall hours Provide hands – on skills challenge …" at bounding box center [643, 392] width 384 height 130
click at [235, 182] on button "Prep" at bounding box center [236, 190] width 48 height 25
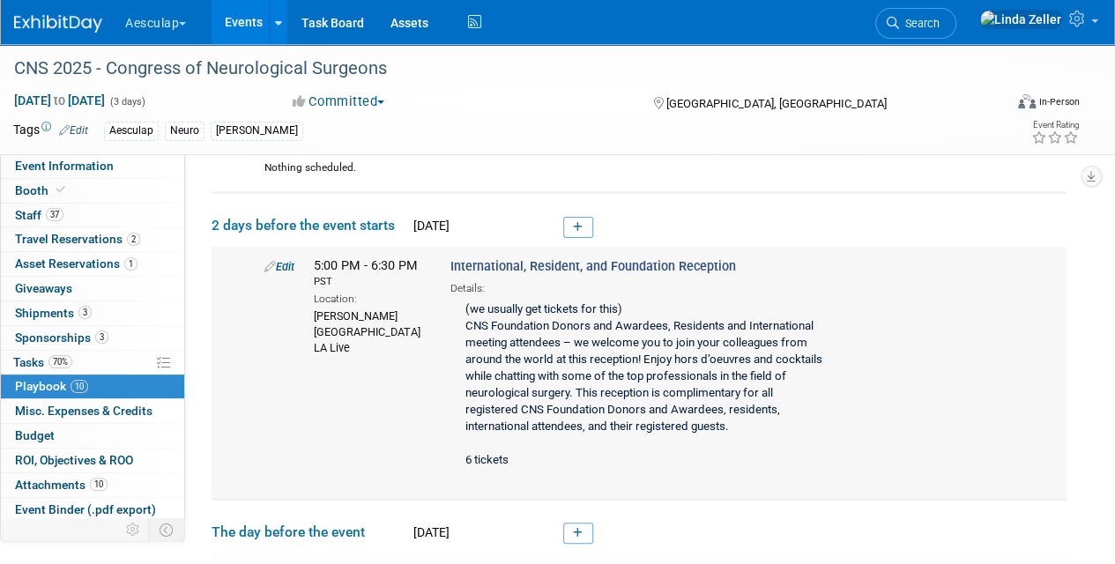
scroll to position [88, 0]
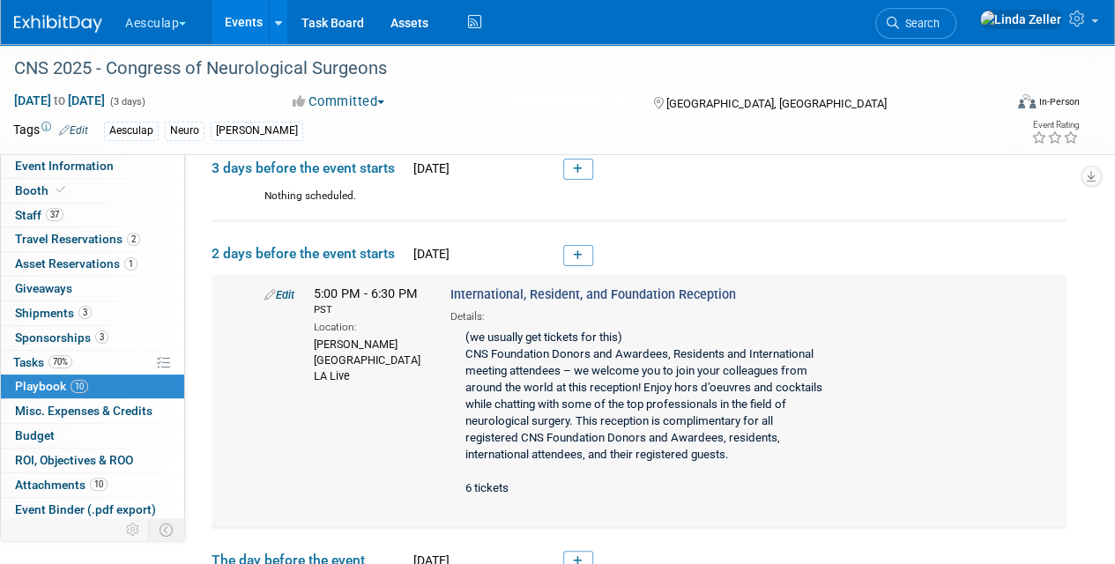
click at [287, 288] on link "Edit" at bounding box center [279, 294] width 30 height 13
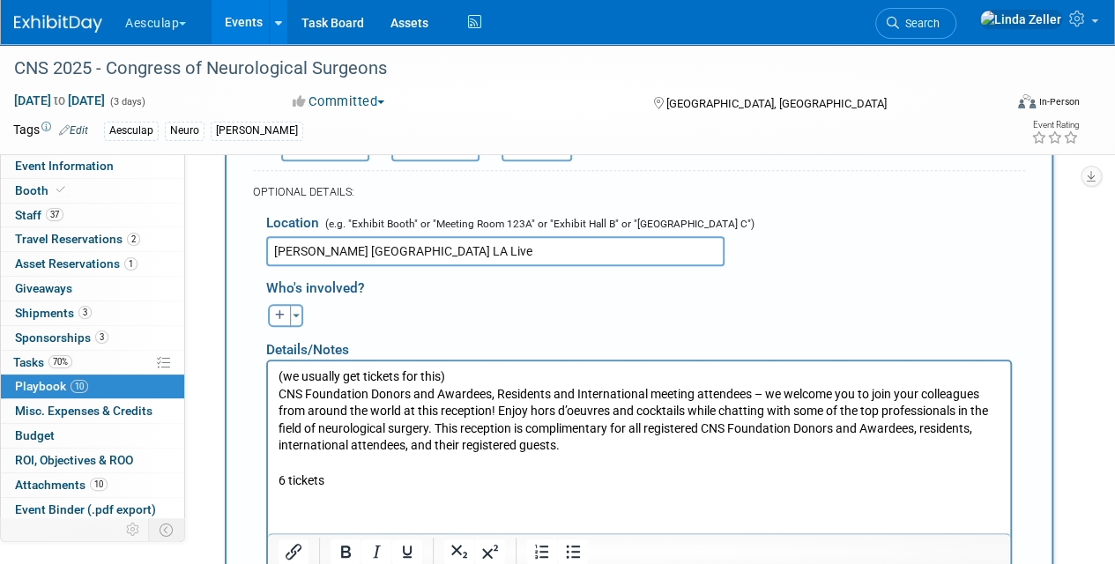
scroll to position [601, 0]
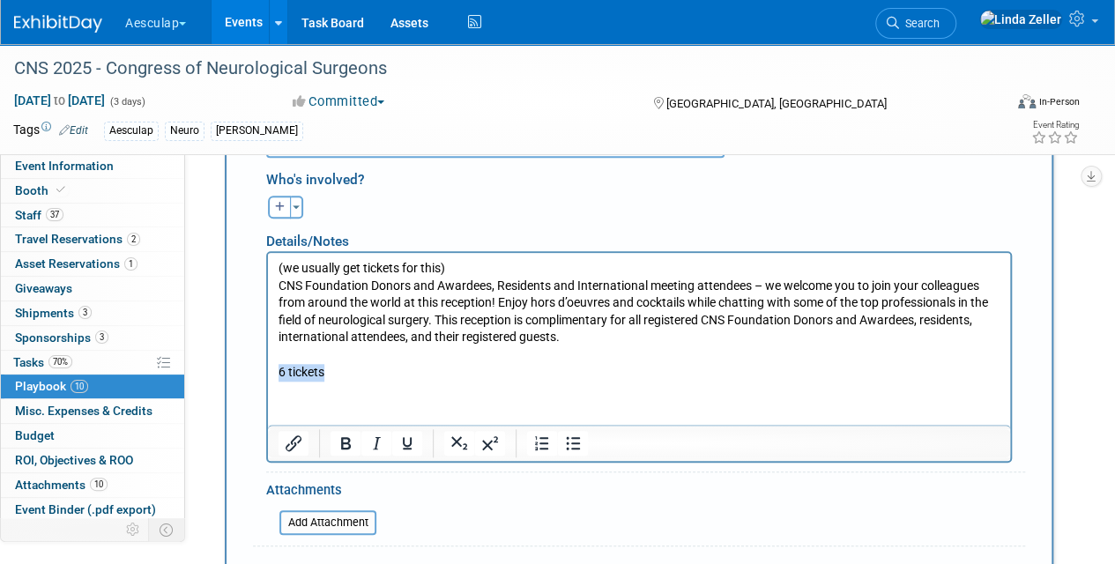
drag, startPoint x: 344, startPoint y: 371, endPoint x: 250, endPoint y: 369, distance: 93.5
click at [268, 369] on html "(we usually get tickets for this) CNS Foundation Donors and Awardees, Residents…" at bounding box center [639, 316] width 742 height 128
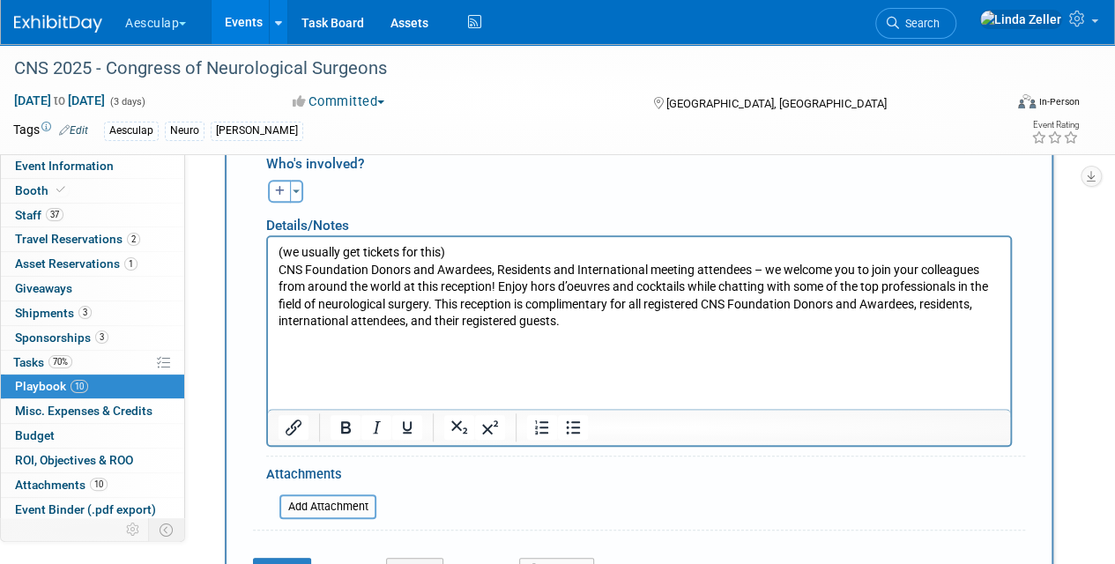
scroll to position [882, 0]
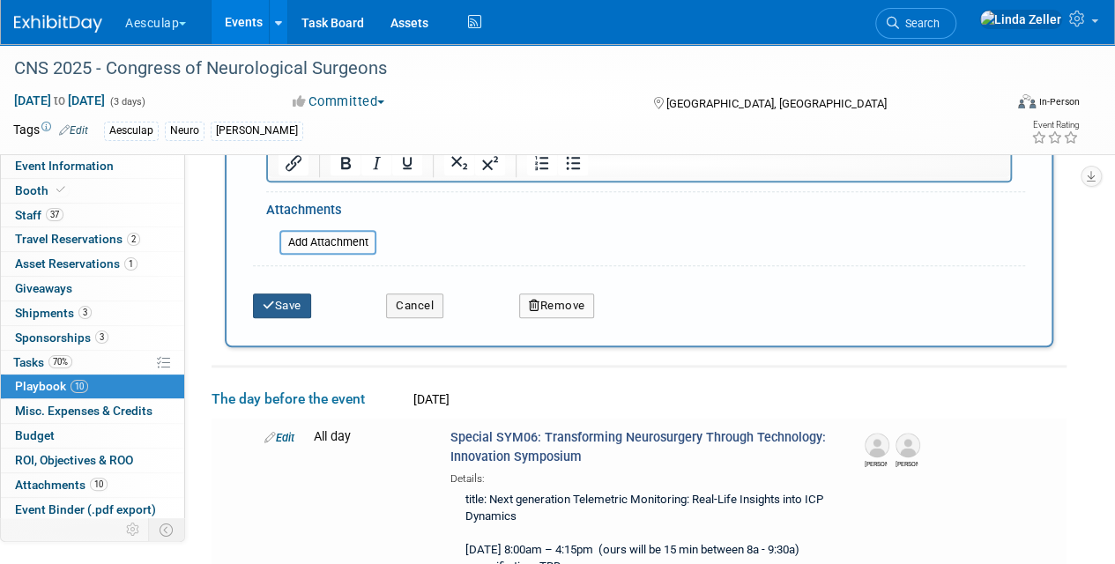
click at [276, 296] on button "Save" at bounding box center [282, 306] width 58 height 25
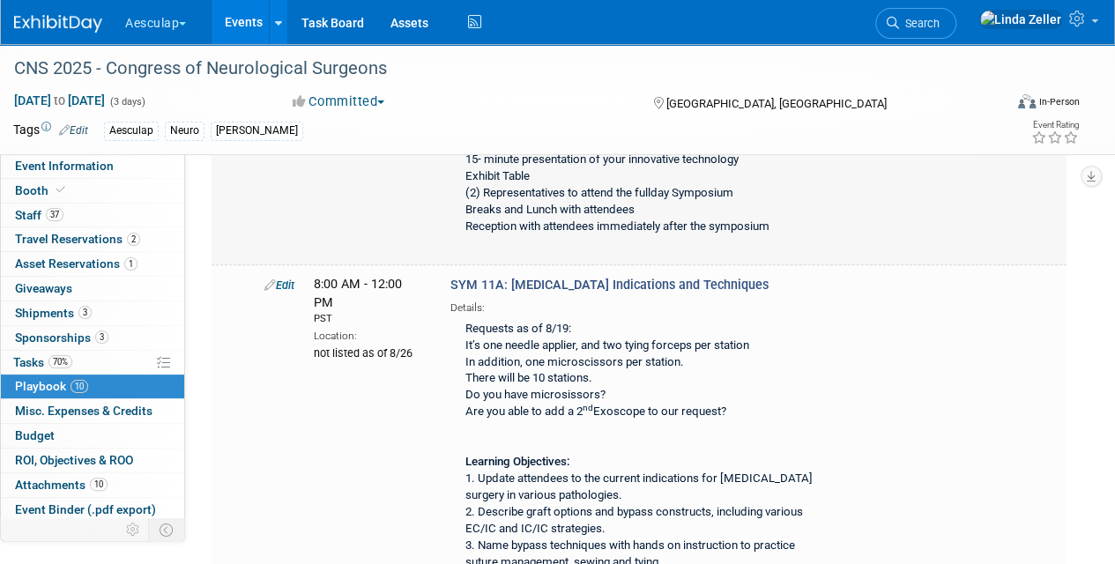
scroll to position [669, 0]
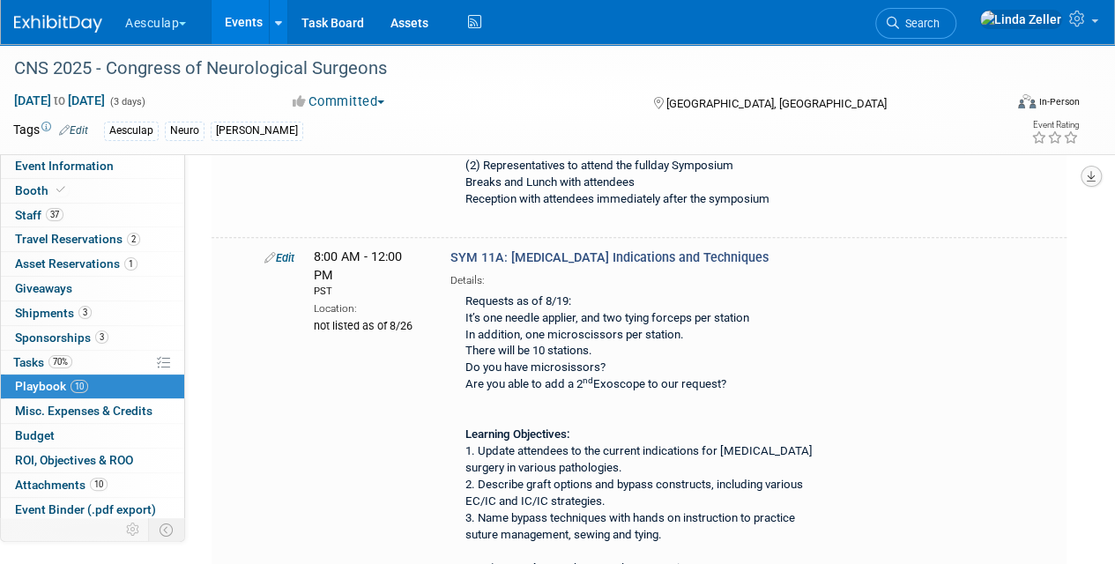
click at [1093, 174] on icon "button" at bounding box center [1091, 176] width 9 height 11
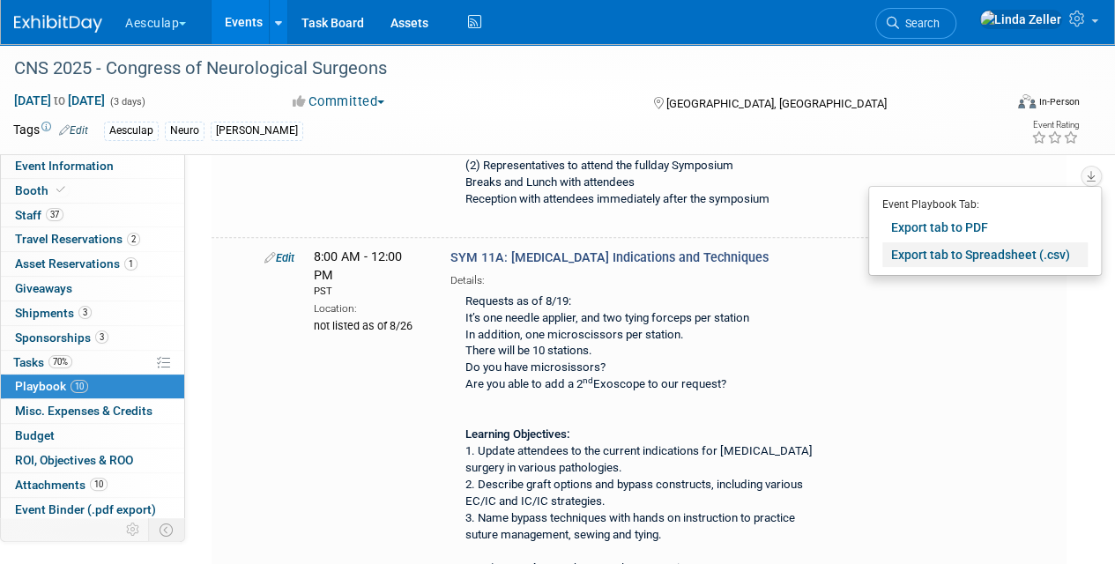
click at [963, 250] on link "Export tab to Spreadsheet (.csv)" at bounding box center [985, 254] width 205 height 25
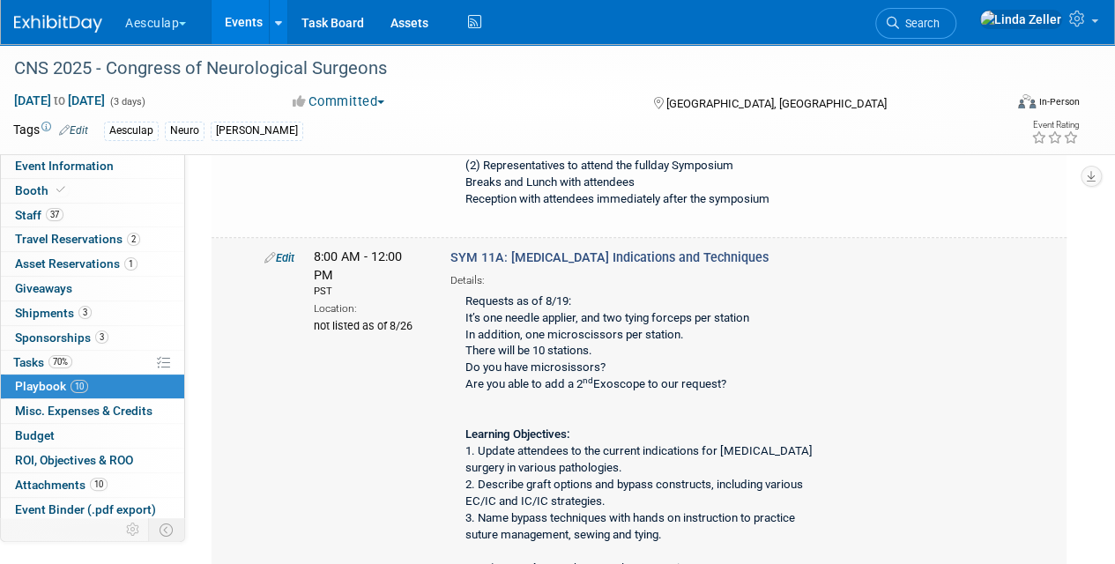
click at [1067, 319] on div "Edit 8:00 AM - 12:00 PM PST Location: not listed as of 8/26 nd" at bounding box center [661, 417] width 820 height 336
click at [287, 264] on link "Edit" at bounding box center [279, 257] width 30 height 13
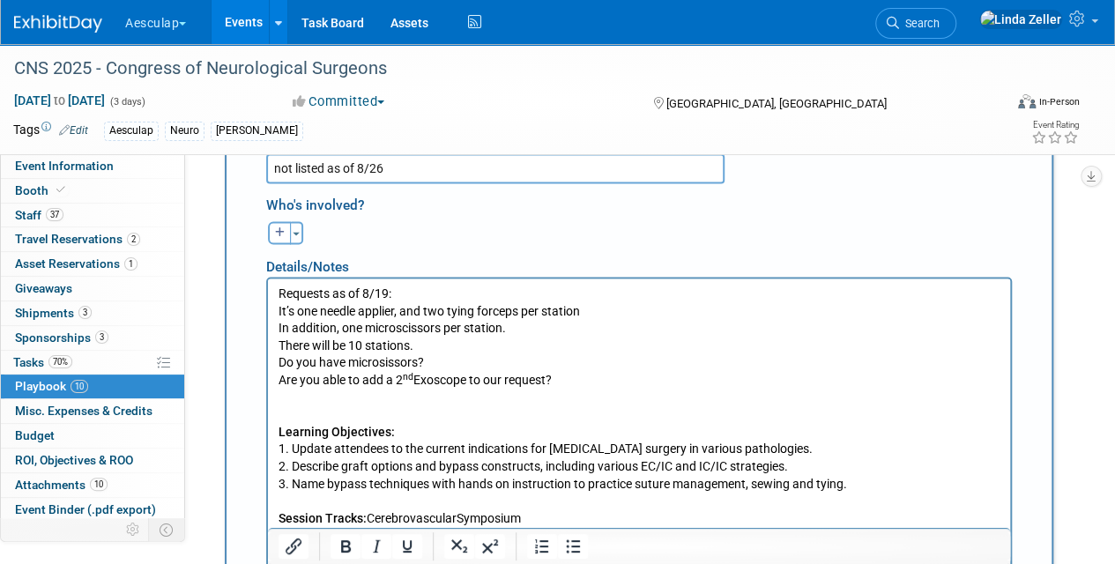
scroll to position [1159, 0]
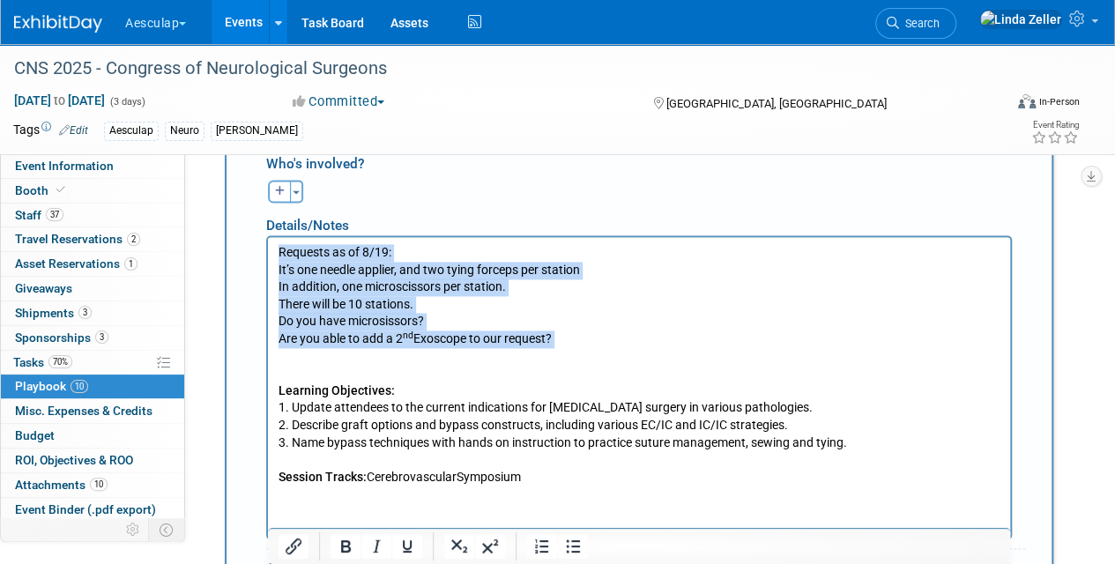
drag, startPoint x: 279, startPoint y: 254, endPoint x: 579, endPoint y: 364, distance: 320.2
click at [579, 364] on p "Requests as of 8/19: It’s one needle applier, and two tying forceps per station…" at bounding box center [640, 365] width 722 height 242
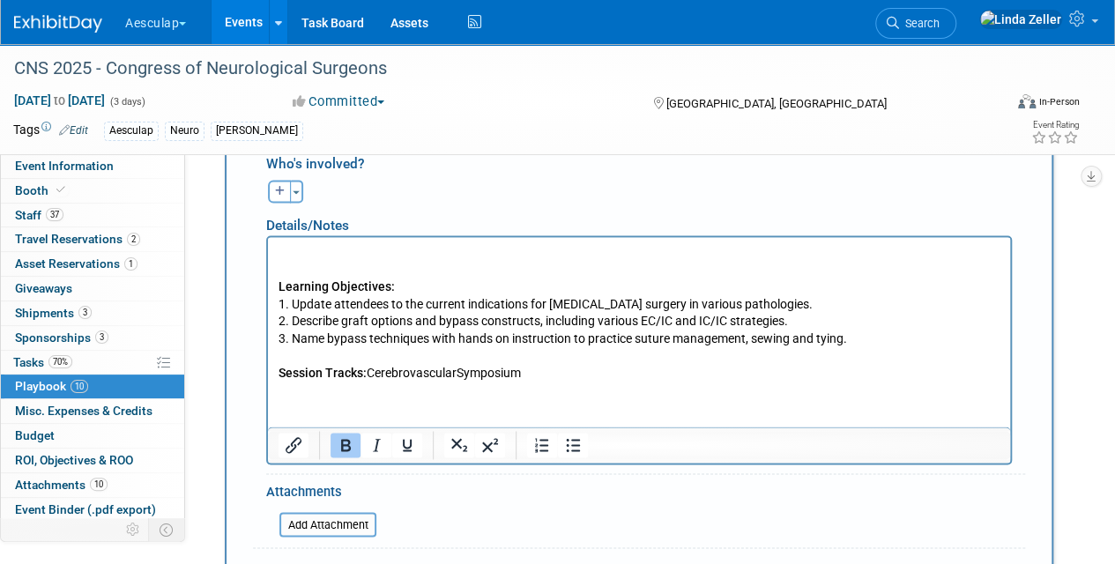
click at [280, 286] on b "Learning Objectives:" at bounding box center [337, 286] width 116 height 14
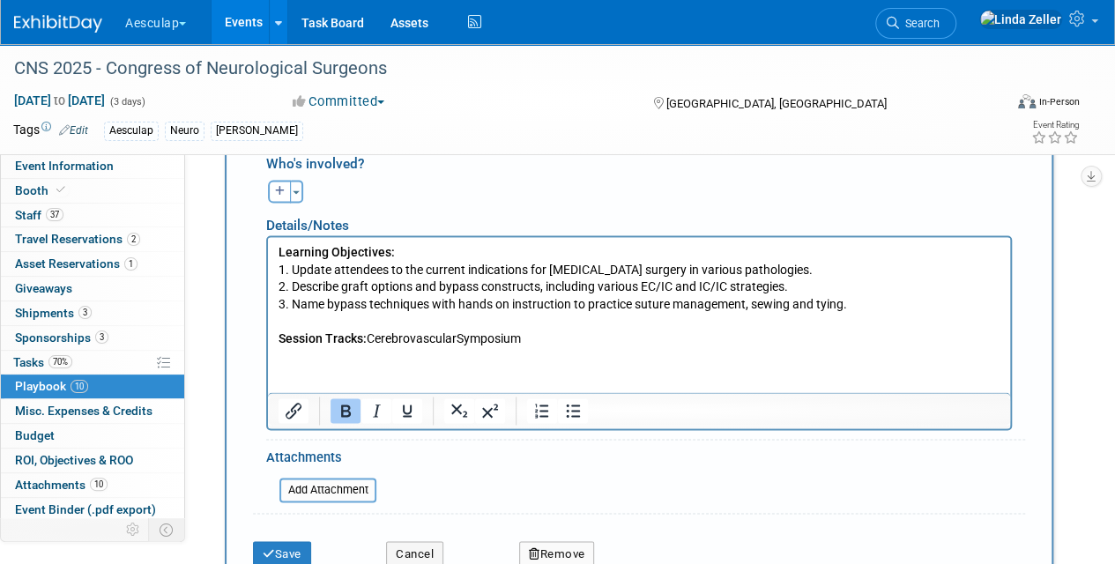
click at [536, 342] on p "Learning Objectives: 1. Update attendees to the current indications for revascu…" at bounding box center [640, 296] width 722 height 104
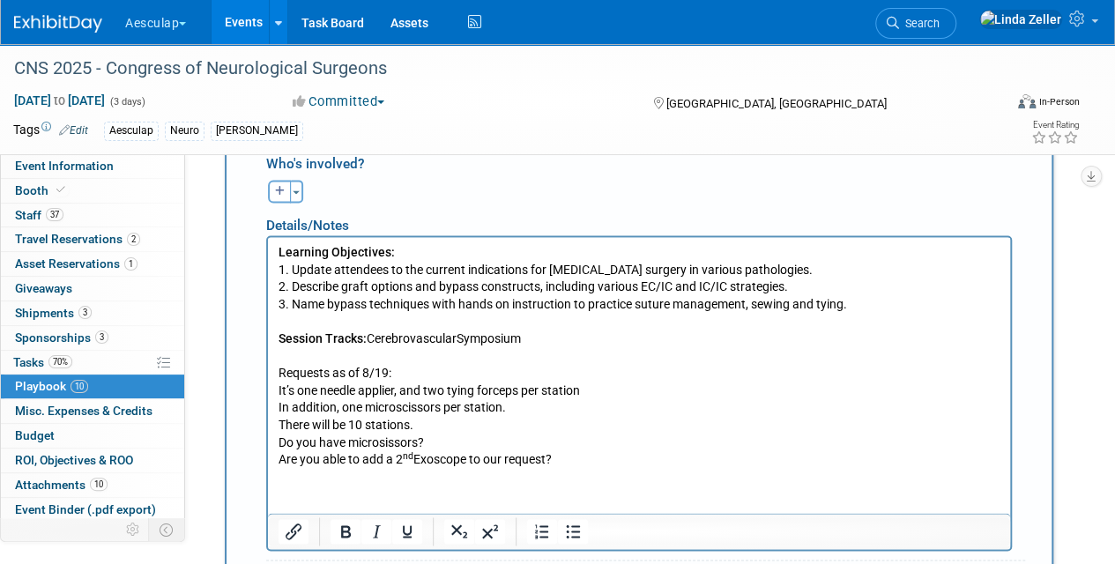
click at [289, 355] on p "Rich Text Area. Press ALT-0 for help." at bounding box center [640, 357] width 722 height 18
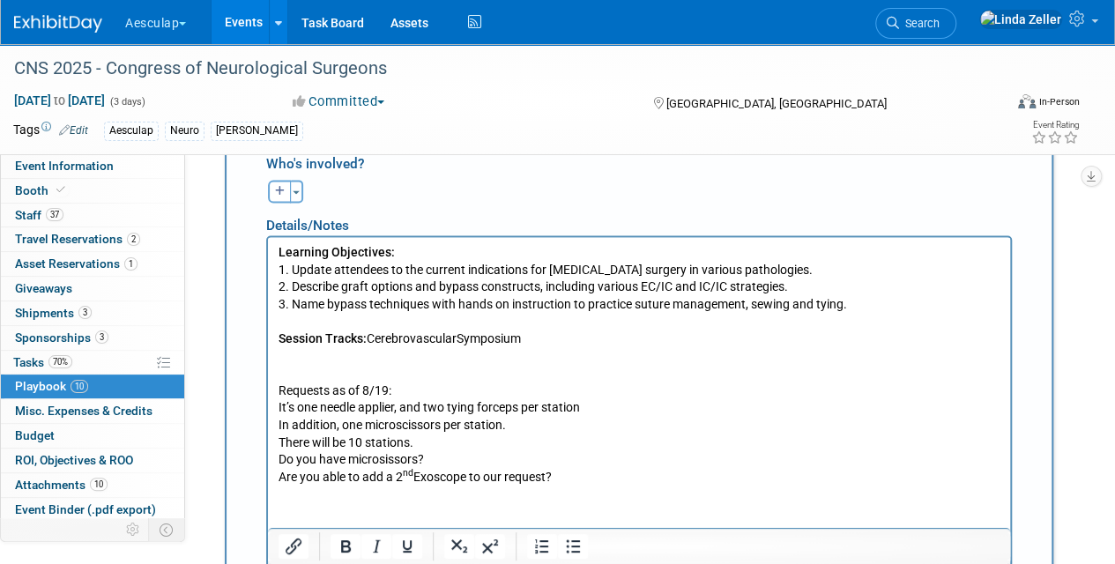
scroll to position [1512, 0]
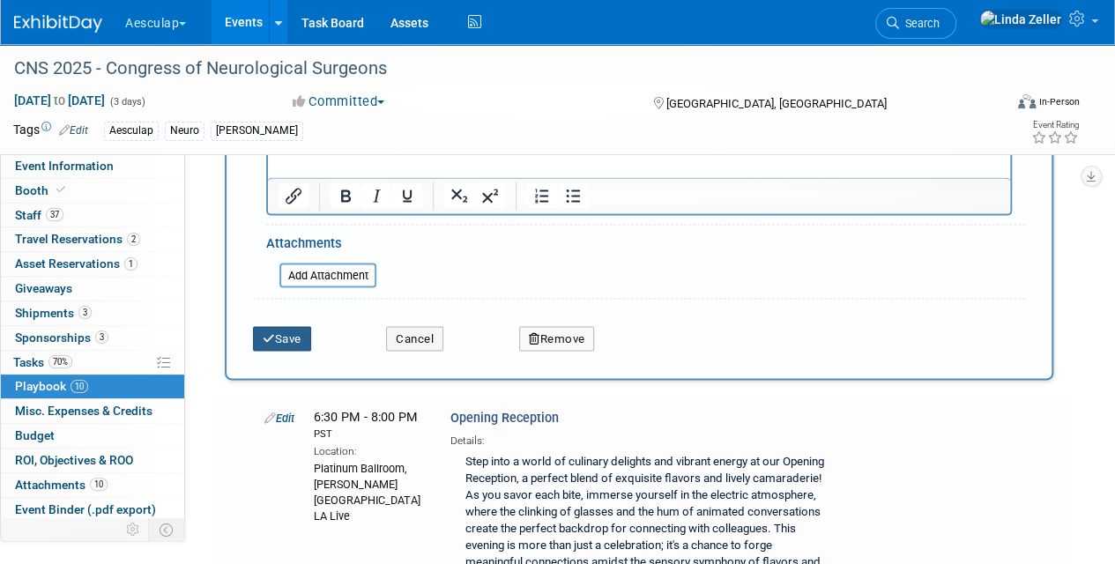
click at [287, 351] on button "Save" at bounding box center [282, 338] width 58 height 25
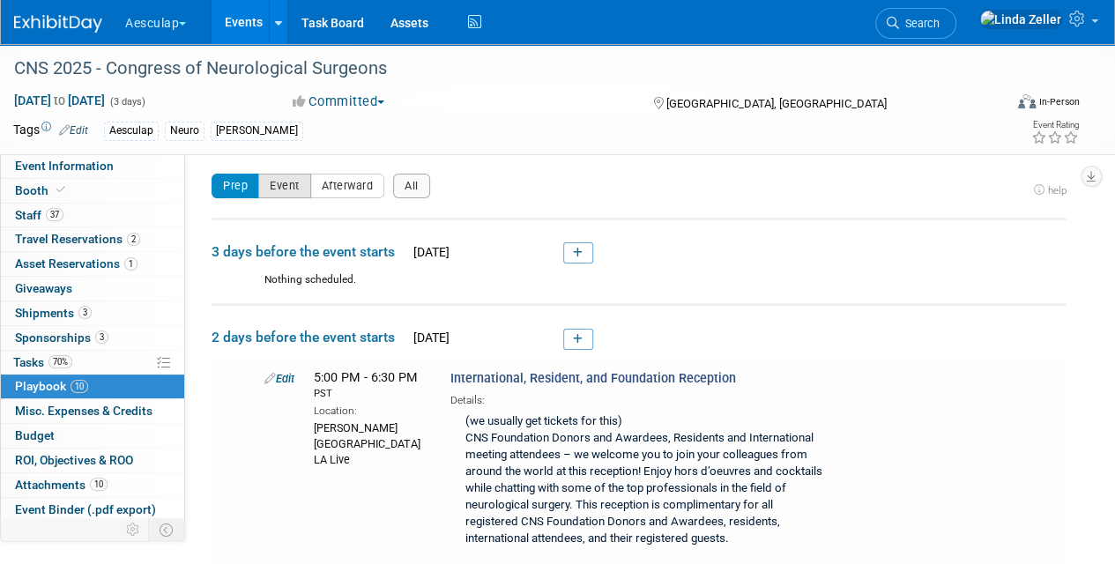
scroll to position [0, 0]
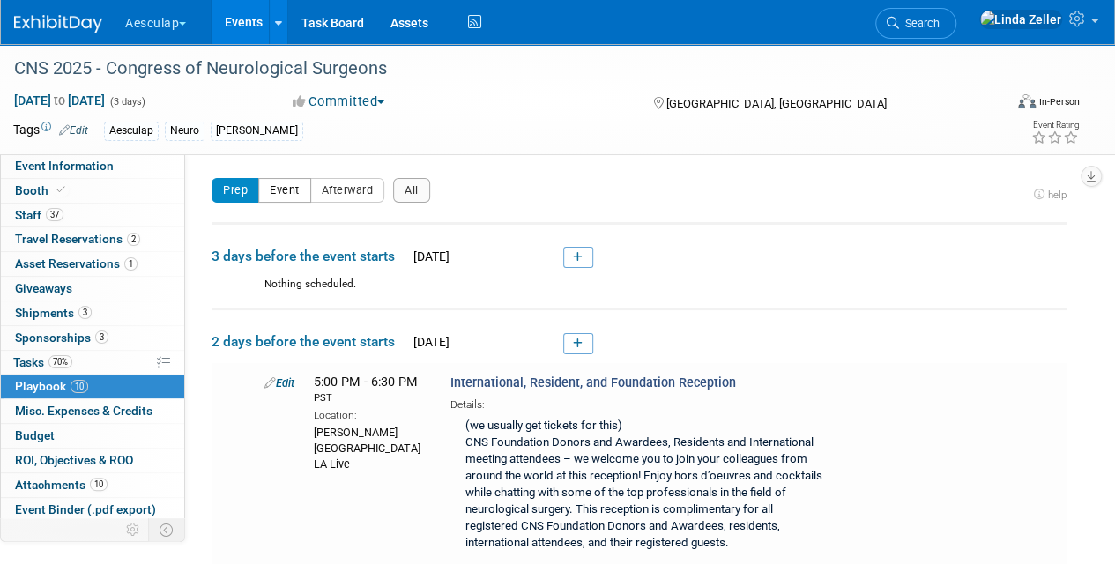
click at [275, 178] on button "Event" at bounding box center [284, 190] width 53 height 25
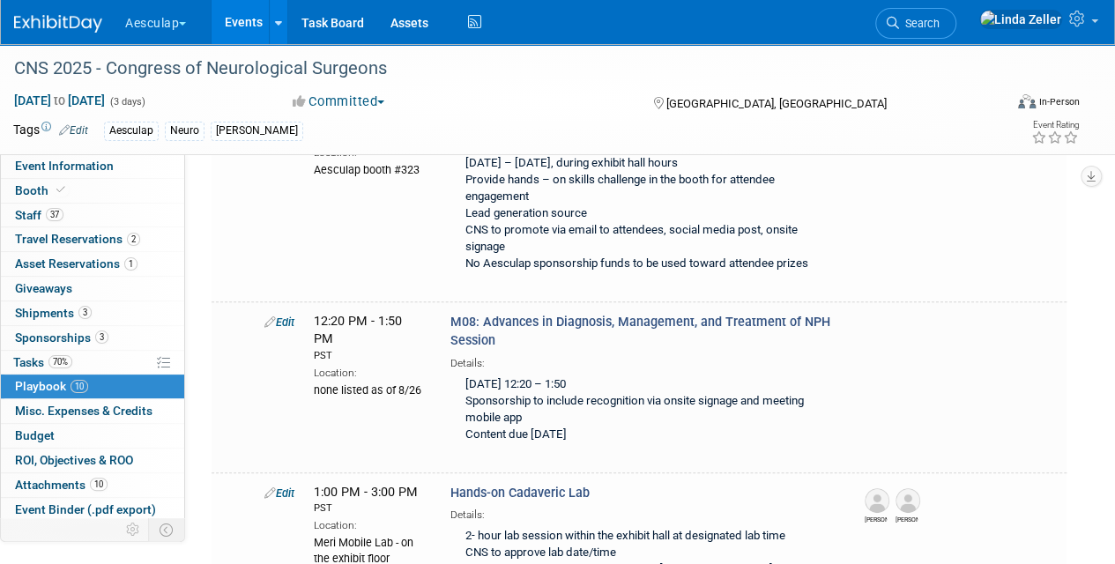
scroll to position [264, 0]
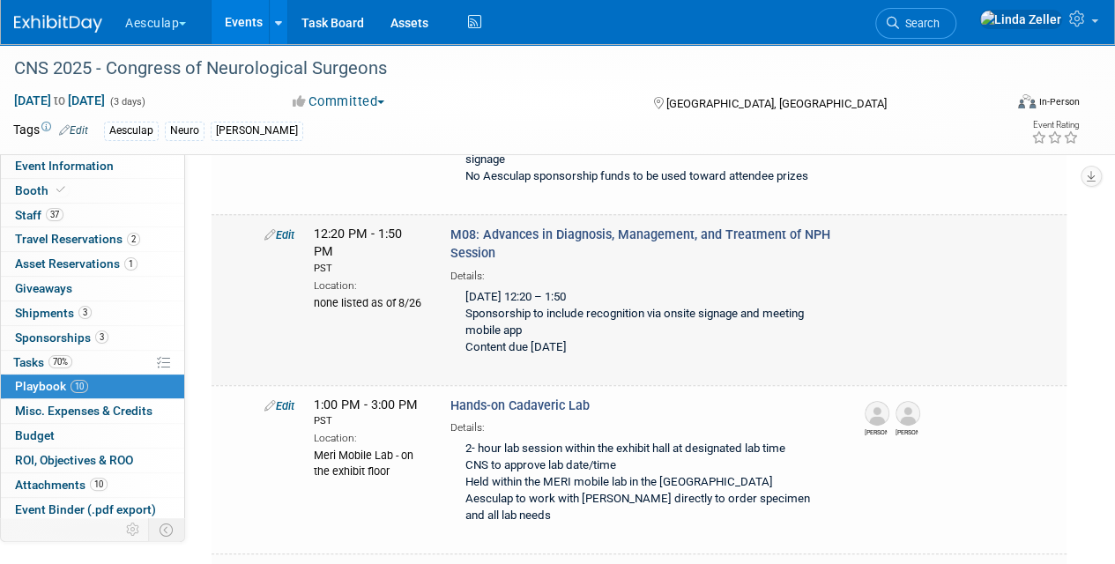
click at [291, 233] on link "Edit" at bounding box center [279, 234] width 30 height 13
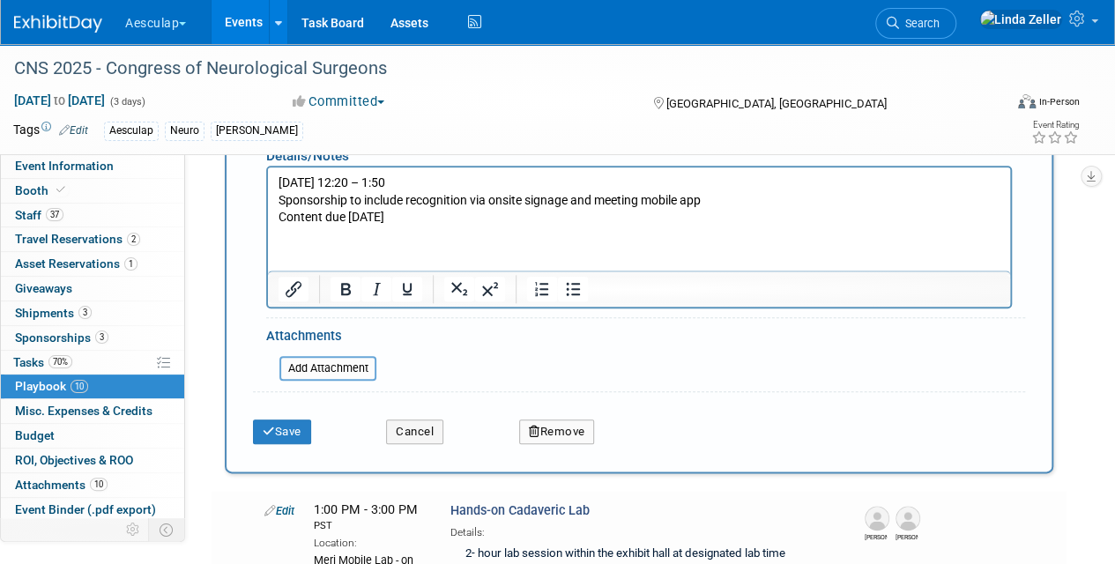
scroll to position [806, 0]
drag, startPoint x: 401, startPoint y: 220, endPoint x: 536, endPoint y: 462, distance: 277.5
click at [268, 221] on html "Monday, October 13, 12:20 – 1:50 Sponsorship to include recognition via onsite …" at bounding box center [639, 195] width 742 height 59
click at [274, 426] on button "Save" at bounding box center [282, 431] width 58 height 25
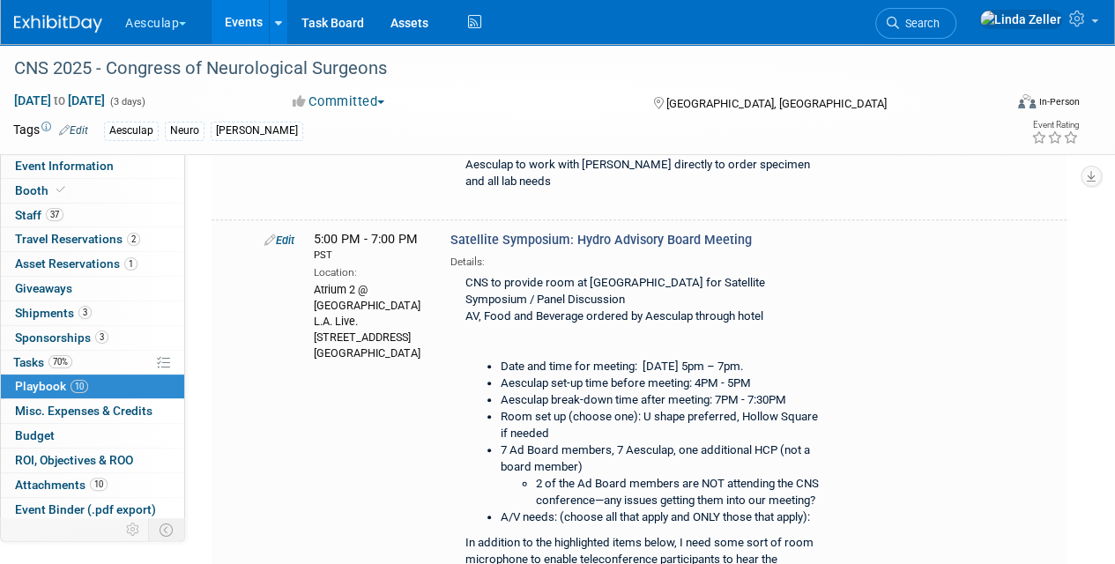
scroll to position [608, 0]
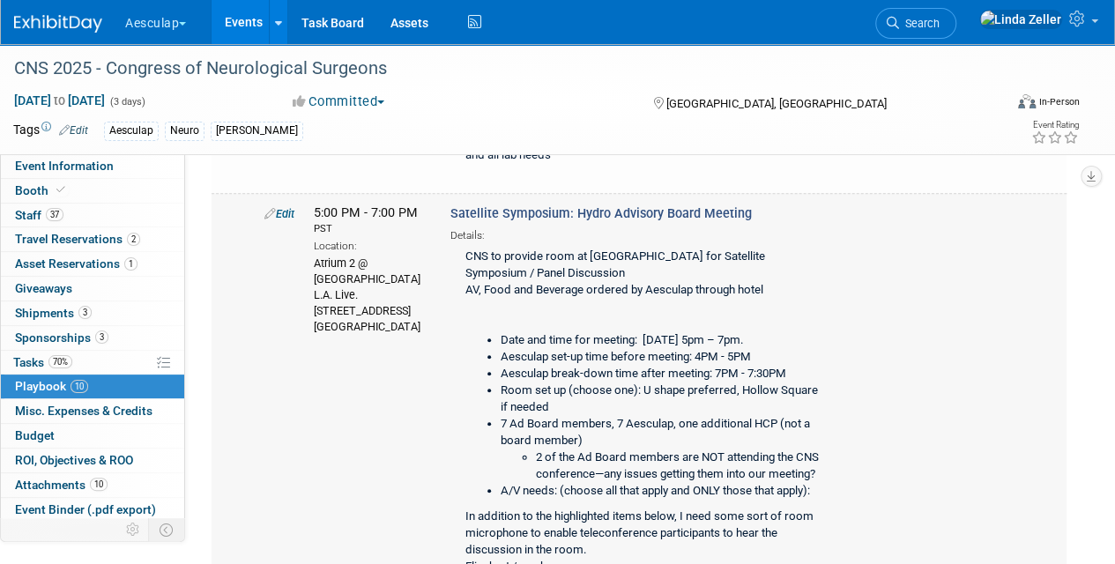
click at [286, 207] on link "Edit" at bounding box center [279, 213] width 30 height 13
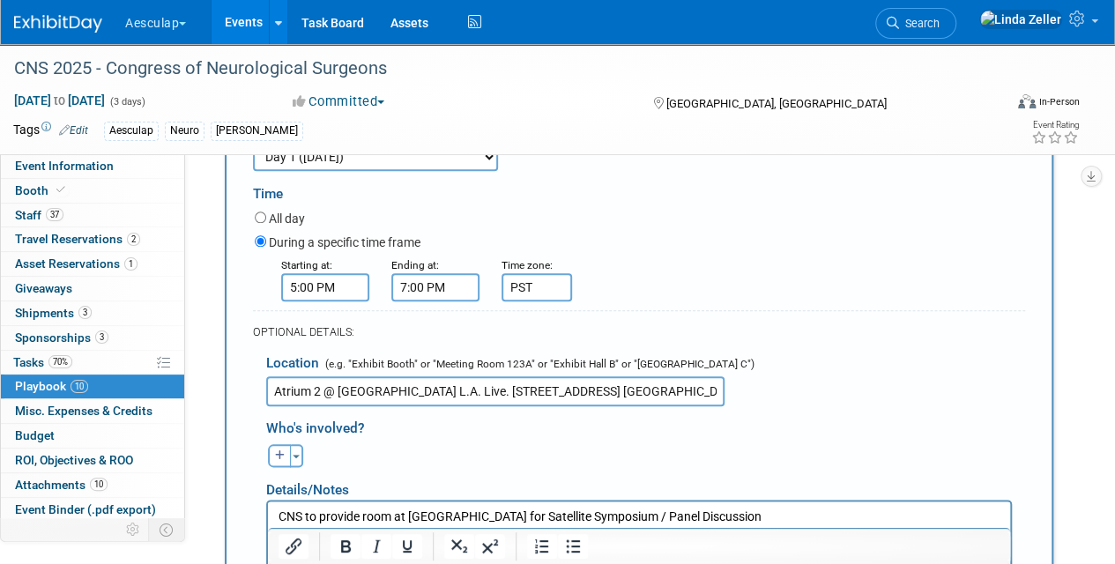
scroll to position [949, 0]
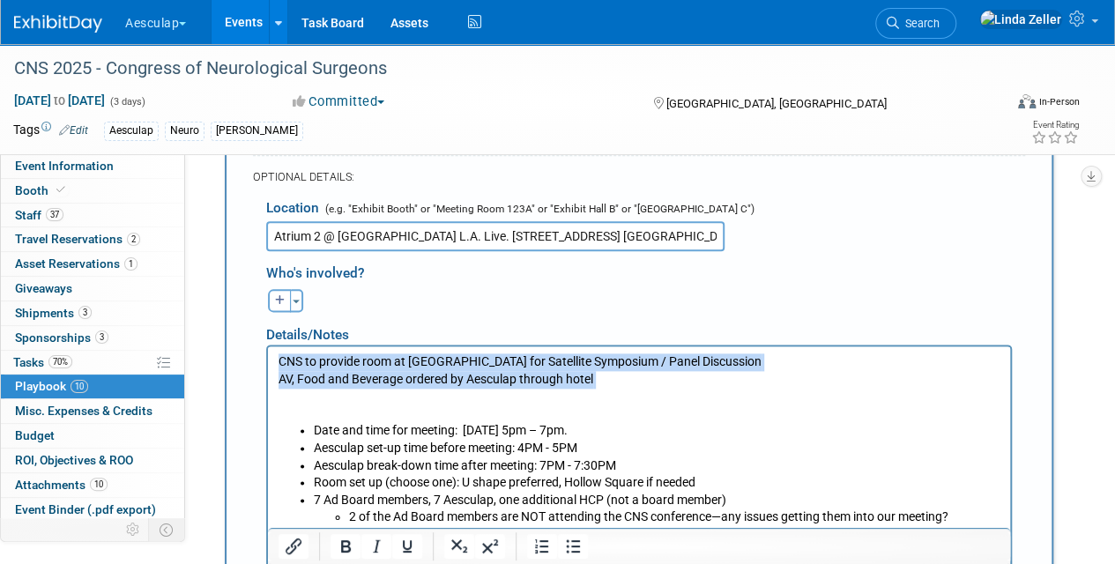
drag, startPoint x: 280, startPoint y: 360, endPoint x: 592, endPoint y: 389, distance: 313.5
click at [592, 389] on p "CNS to provide room at JW Marriott for Satellite Symposium / Panel Discussion A…" at bounding box center [640, 388] width 722 height 69
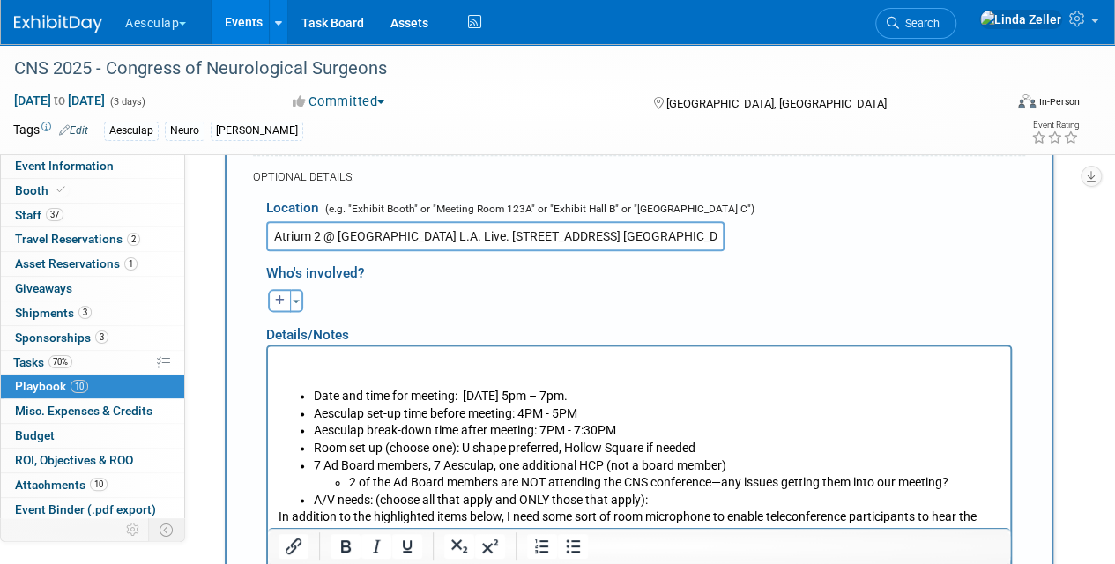
click at [289, 372] on p "Rich Text Area. Press ALT-0 for help." at bounding box center [640, 371] width 722 height 34
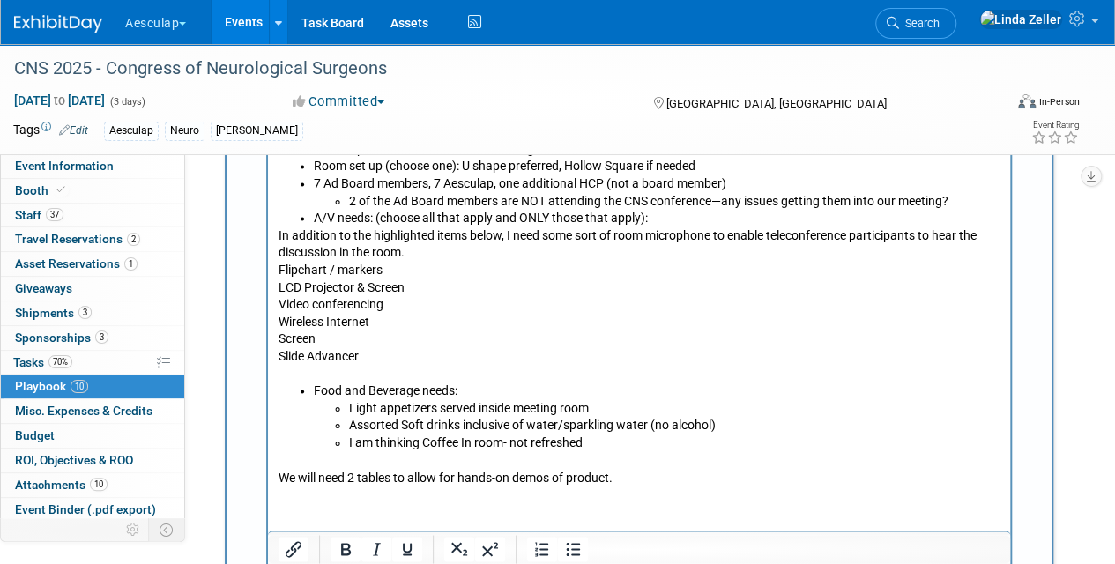
scroll to position [1389, 0]
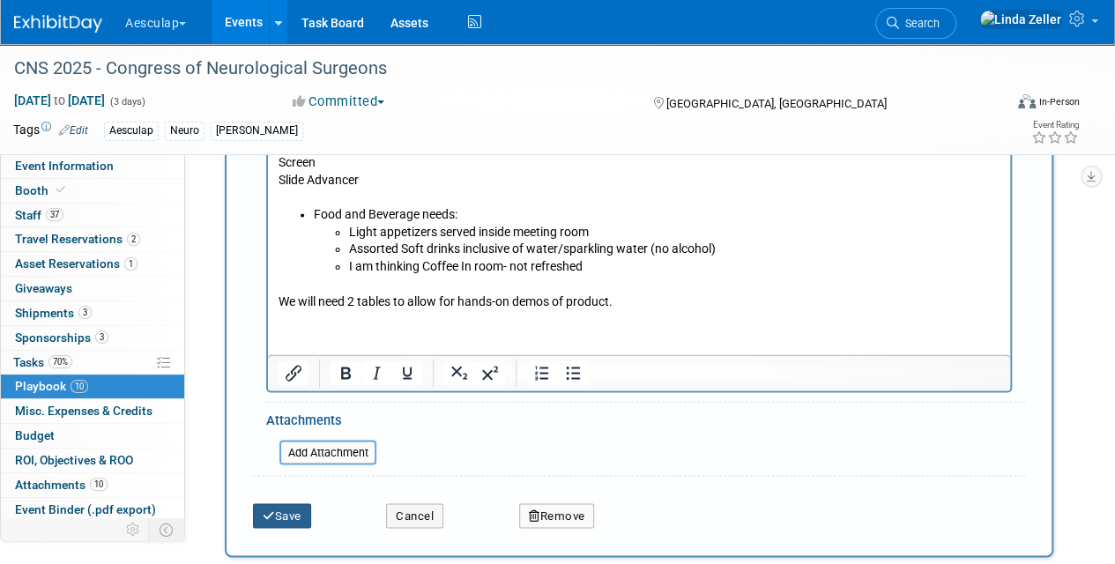
click at [279, 506] on button "Save" at bounding box center [282, 515] width 58 height 25
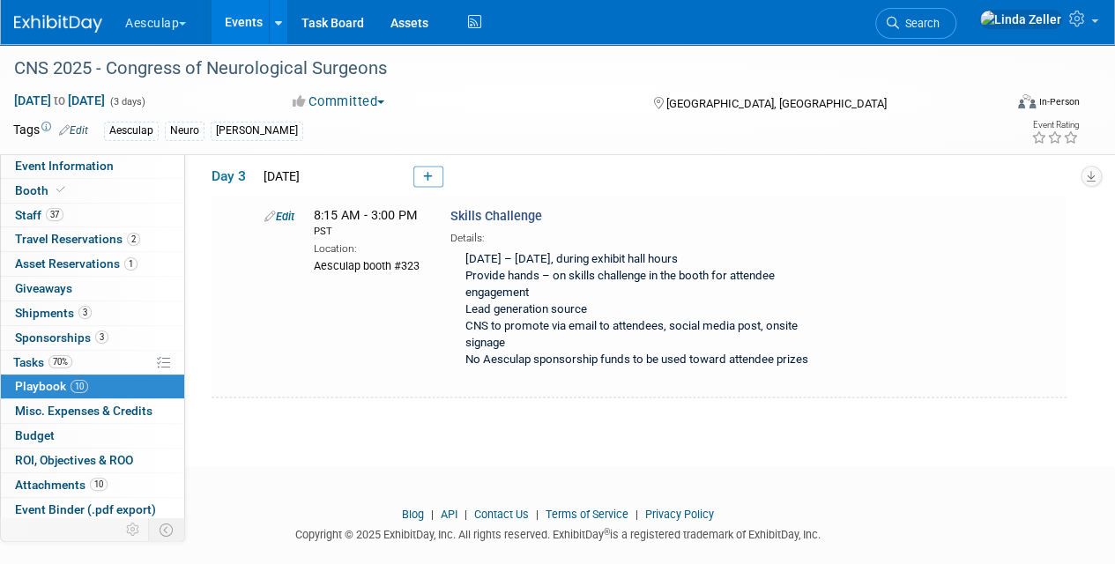
scroll to position [1514, 0]
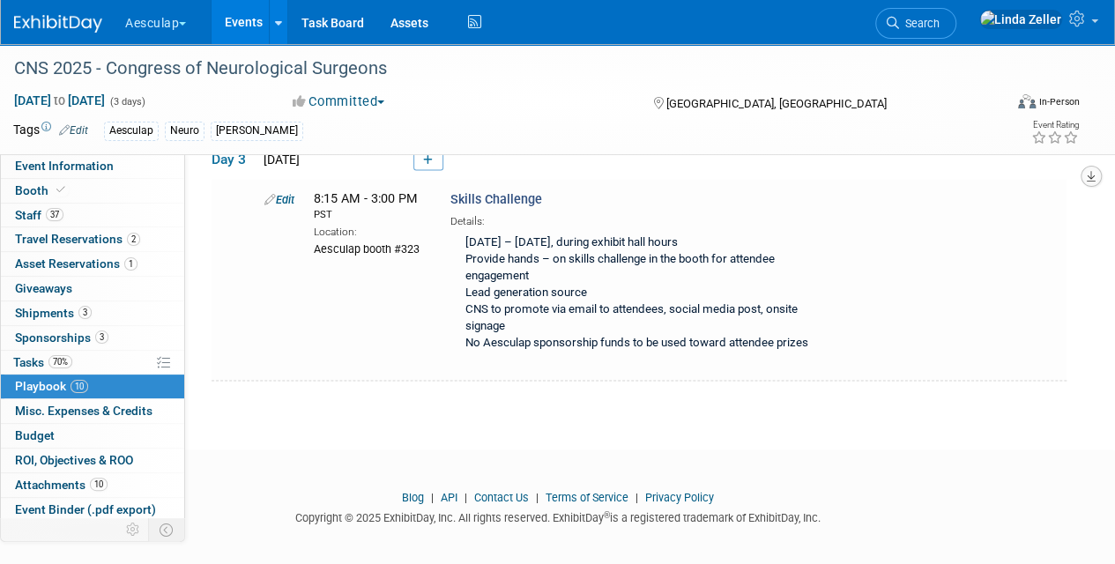
click at [1091, 176] on icon "button" at bounding box center [1091, 176] width 9 height 11
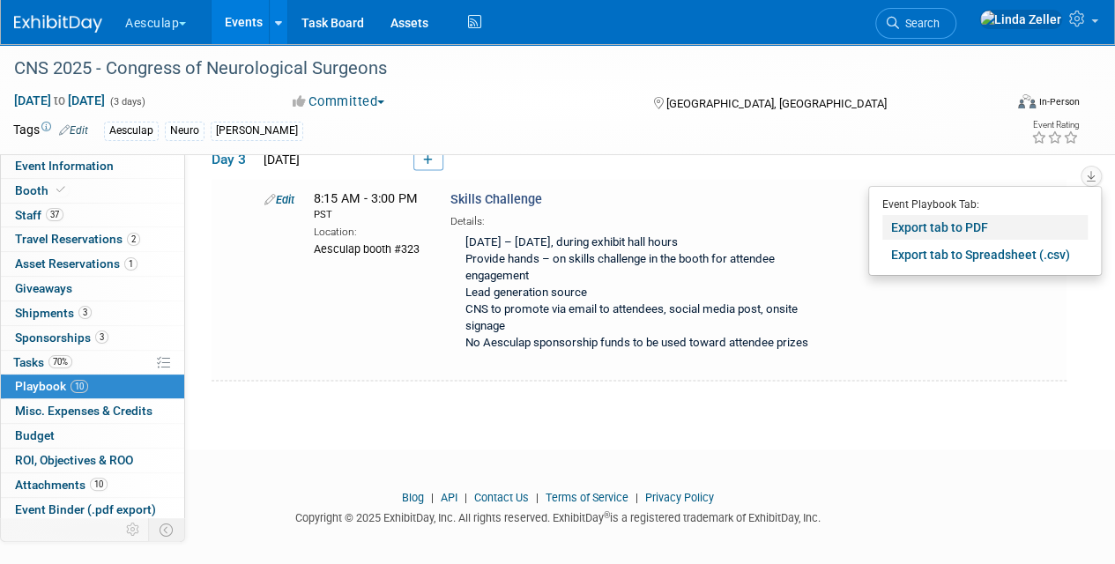
click at [914, 224] on link "Export tab to PDF" at bounding box center [985, 227] width 205 height 25
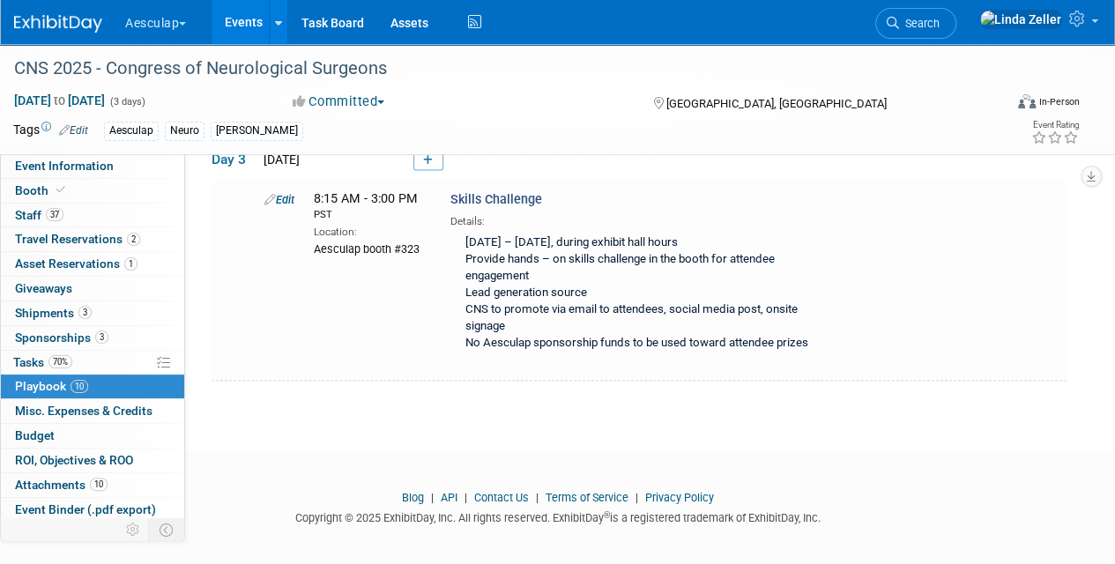
click at [436, 114] on div "Oct 13, 2025 to Oct 15, 2025 (3 days) Oct 13, 2025 to Oct 15, 2025 Committed Co…" at bounding box center [546, 105] width 1093 height 26
click at [25, 165] on span "Event Information" at bounding box center [64, 166] width 99 height 14
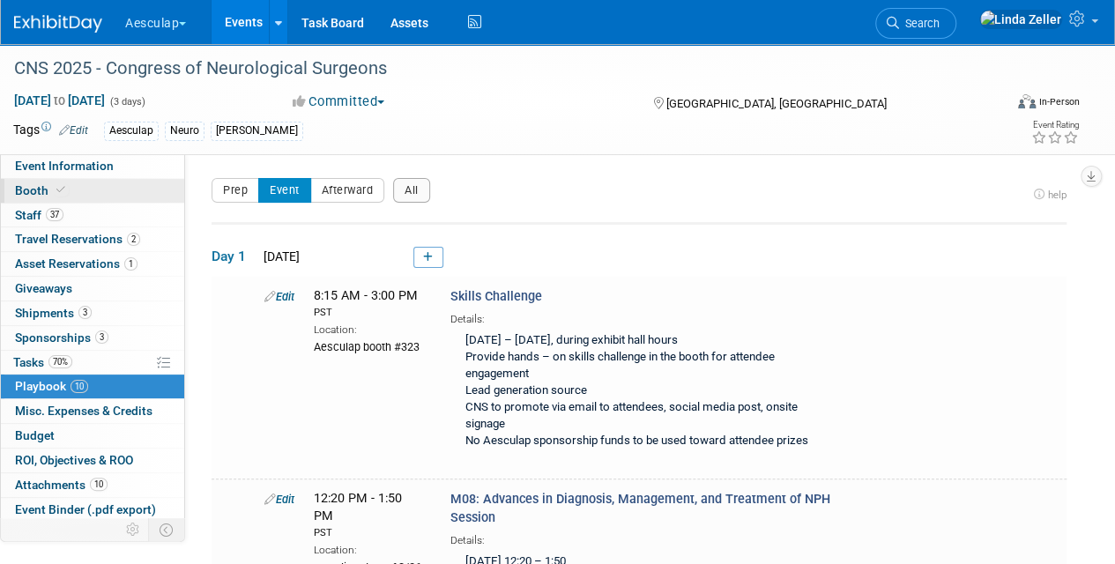
select select "Approved by Compliance"
select select "Neuro"
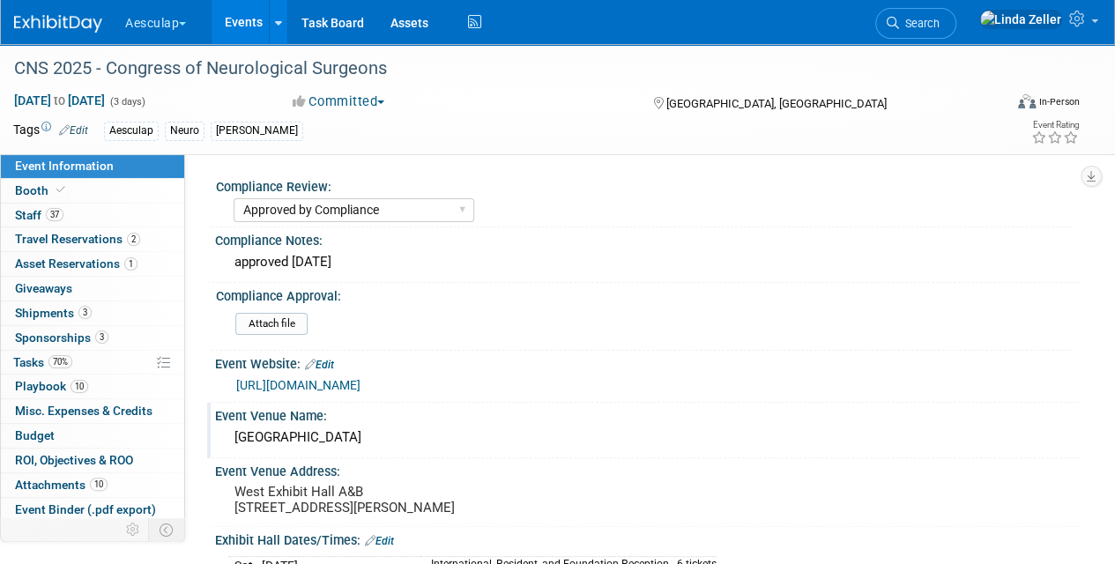
scroll to position [264, 0]
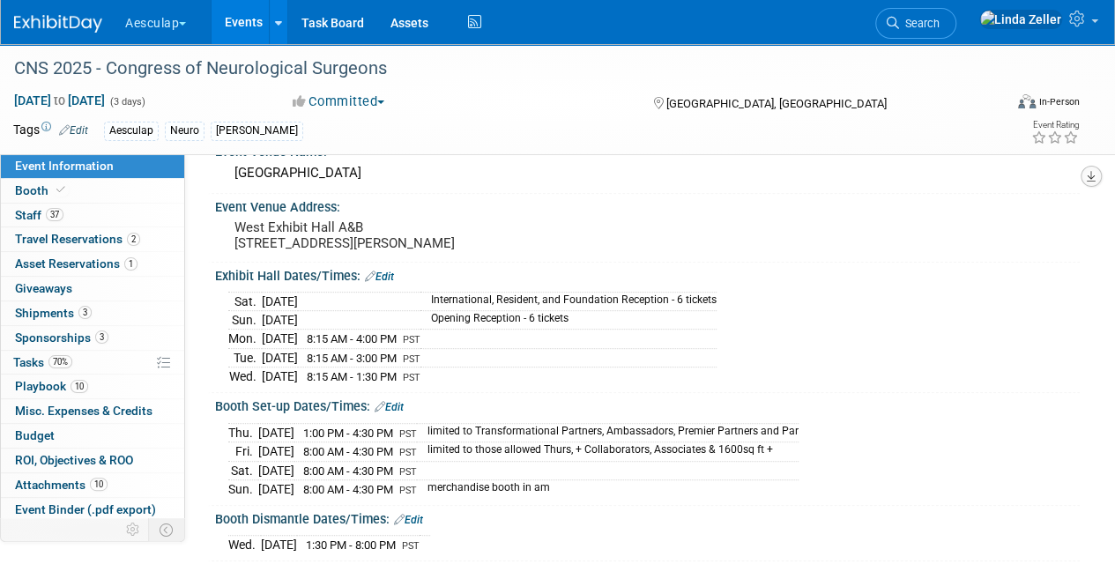
click at [1090, 179] on icon "button" at bounding box center [1091, 176] width 9 height 11
click at [391, 283] on link "Edit" at bounding box center [379, 277] width 29 height 12
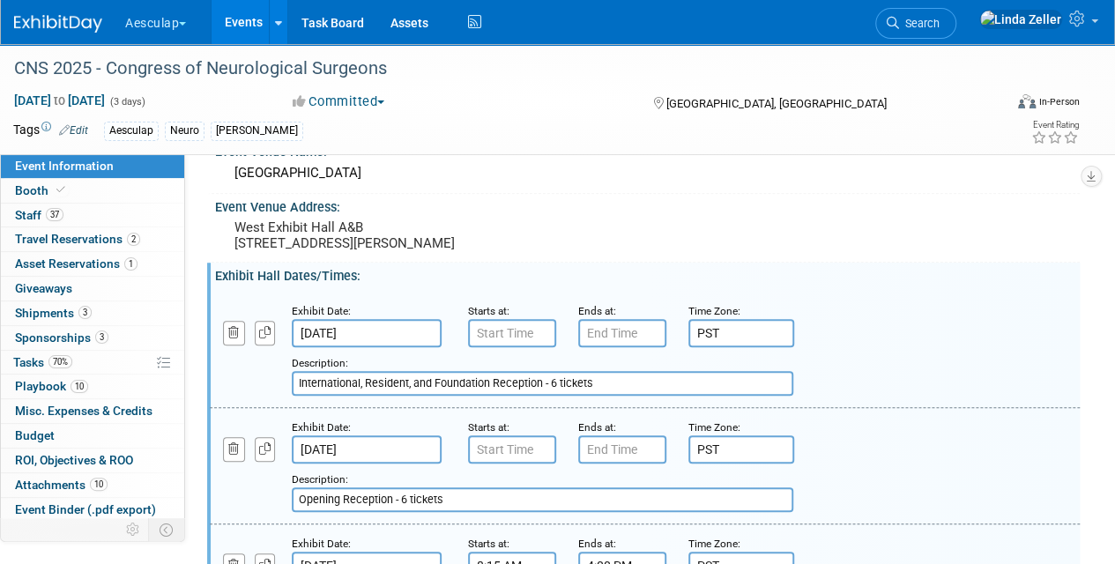
click at [592, 393] on input "International, Resident, and Foundation Reception - 6 tickets" at bounding box center [543, 383] width 502 height 25
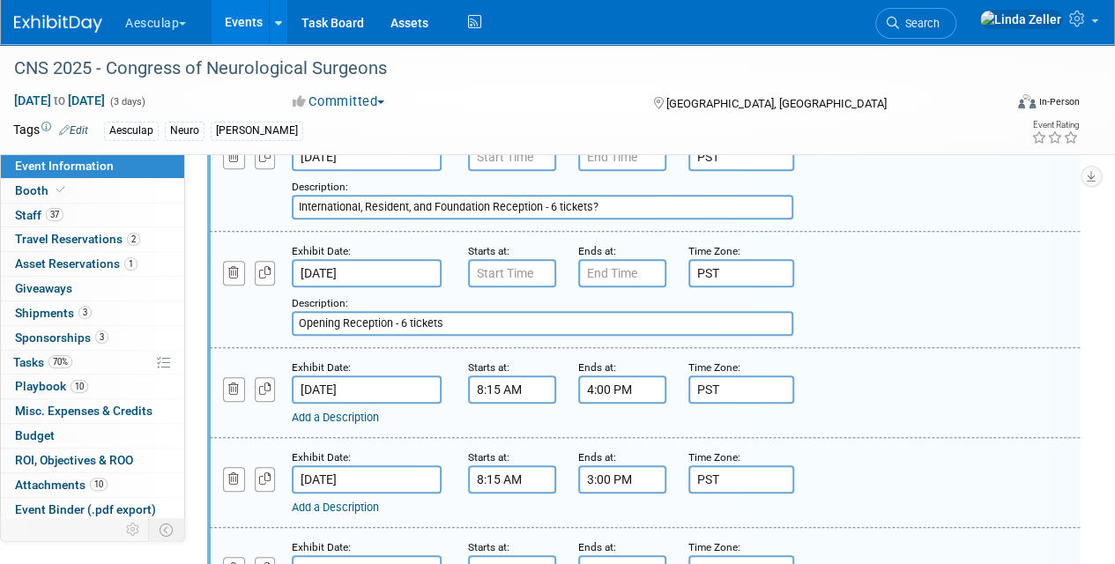
type input "International, Resident, and Foundation Reception - 6 tickets?"
click at [447, 336] on input "Opening Reception - 6 tickets" at bounding box center [543, 323] width 502 height 25
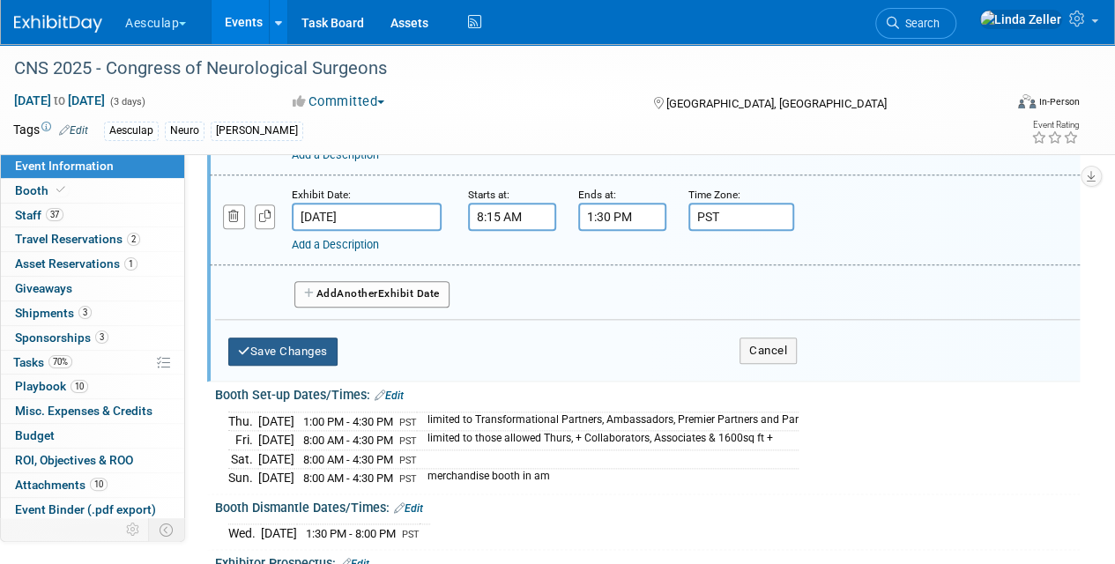
type input "Opening Reception - 6 tickets?"
click at [302, 361] on button "Save Changes" at bounding box center [282, 352] width 109 height 28
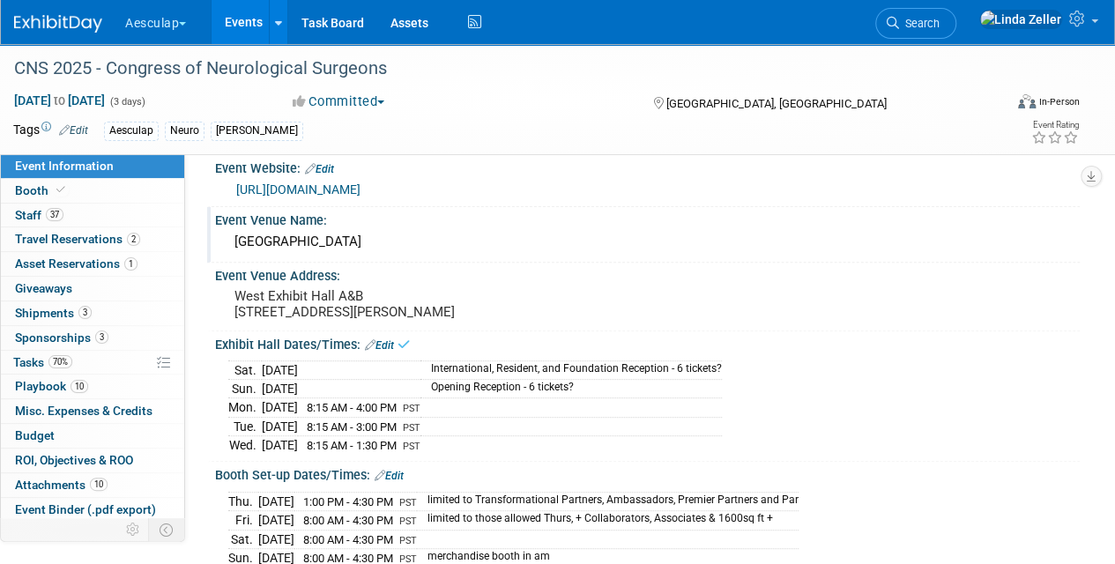
scroll to position [183, 0]
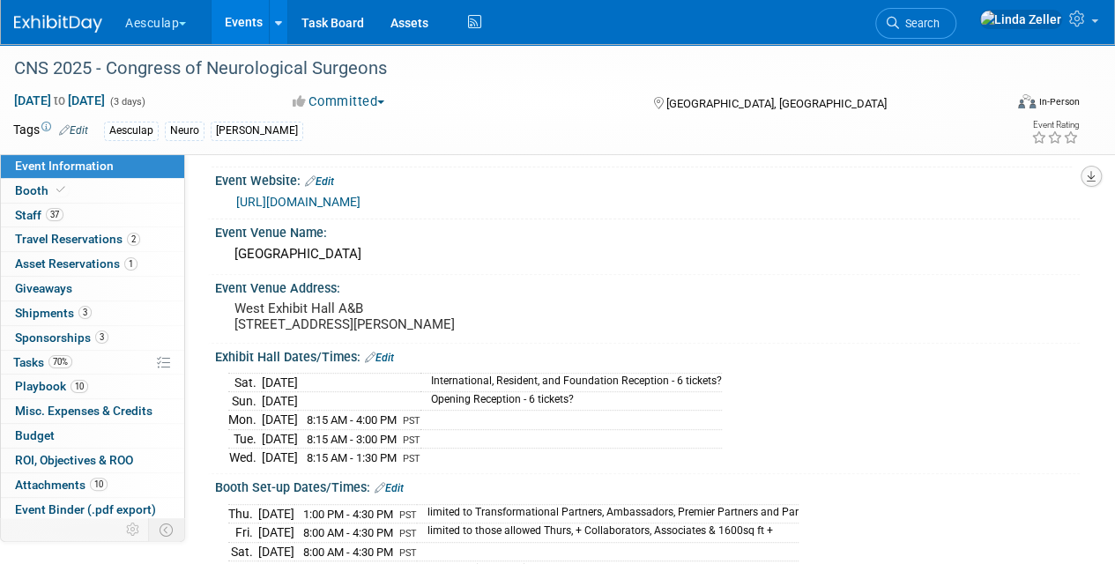
click at [1098, 175] on button "button" at bounding box center [1091, 176] width 21 height 21
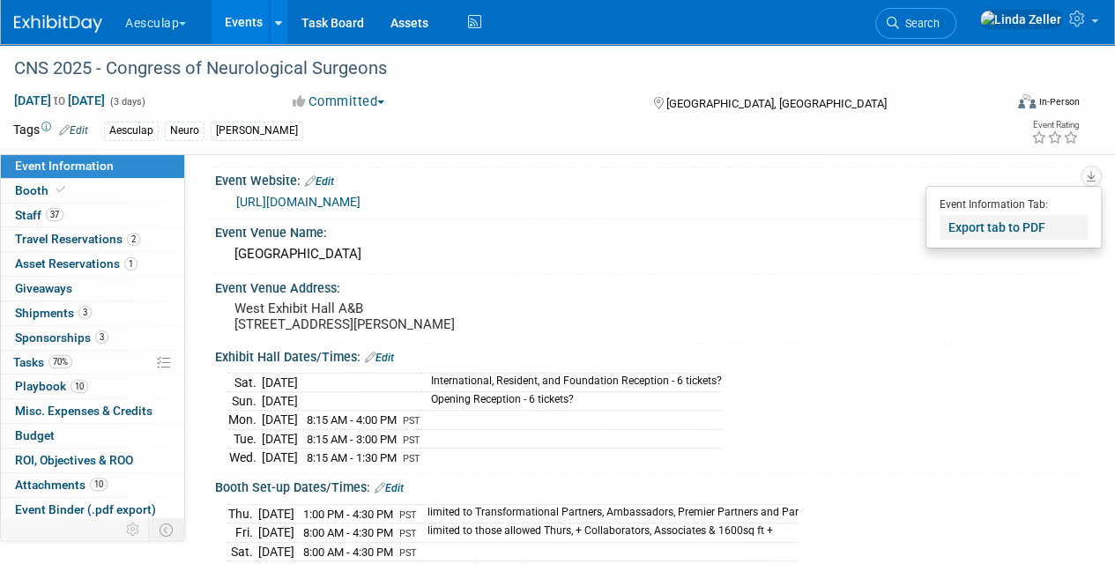
click at [961, 220] on link "Export tab to PDF" at bounding box center [1014, 227] width 148 height 25
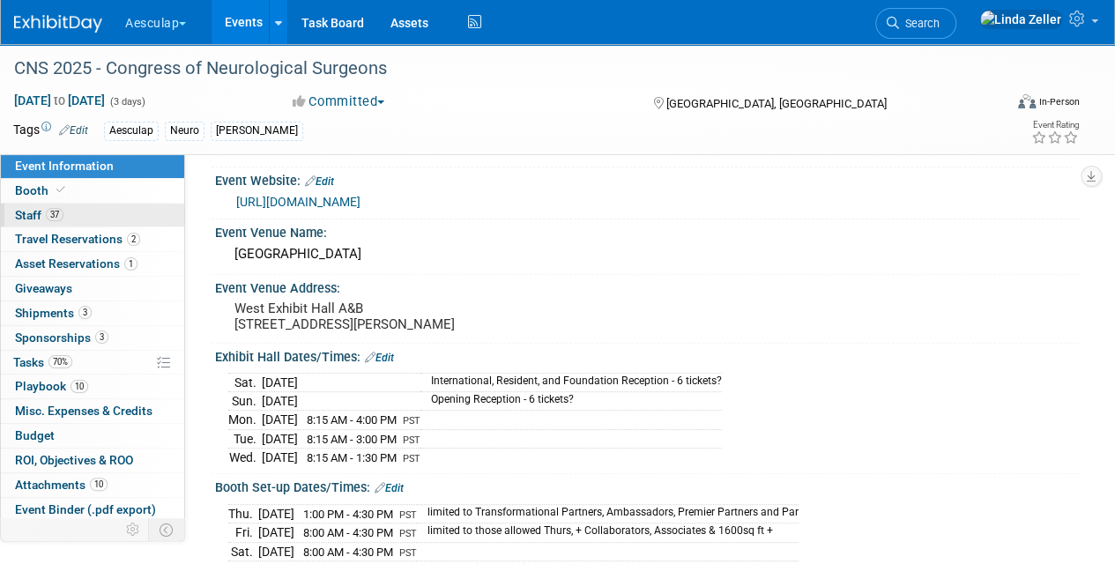
click at [30, 214] on span "Staff 37" at bounding box center [39, 215] width 48 height 14
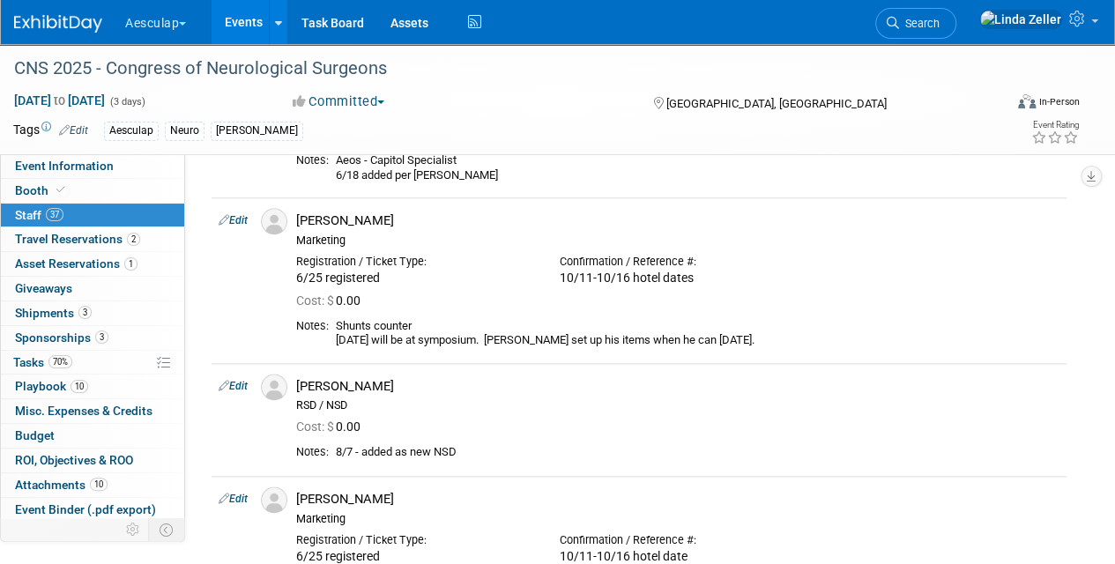
scroll to position [4320, 0]
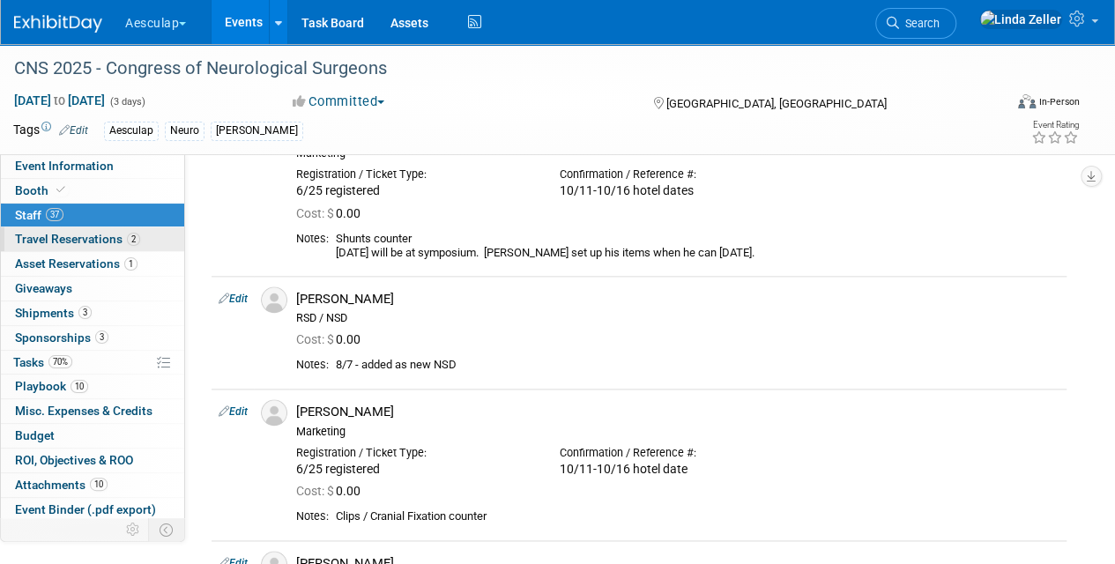
click at [44, 236] on span "Travel Reservations 2" at bounding box center [77, 239] width 125 height 14
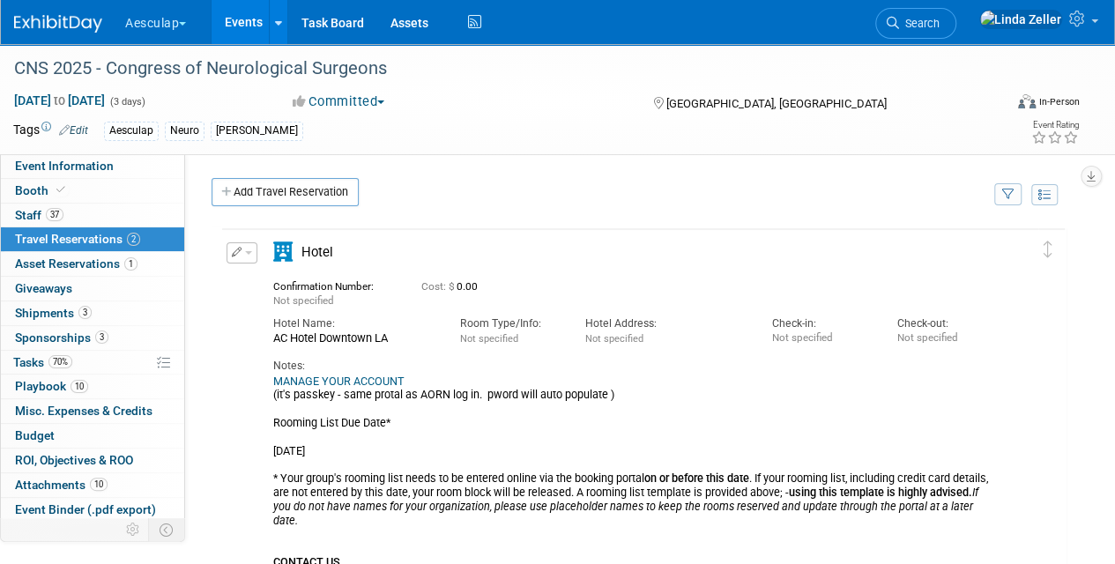
click at [310, 379] on link "MANAGE YOUR ACCOUNT" at bounding box center [338, 381] width 131 height 13
